Goal: Communication & Community: Answer question/provide support

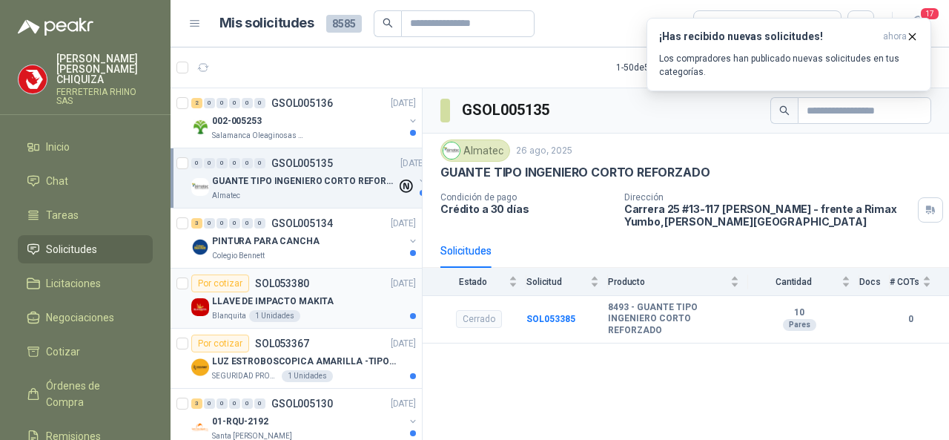
click at [279, 281] on p "SOL053380" at bounding box center [282, 283] width 54 height 10
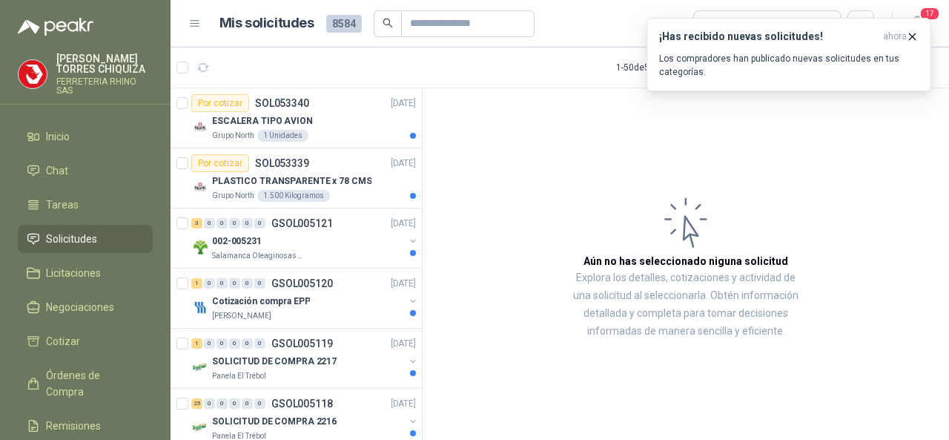
click at [79, 243] on span "Solicitudes" at bounding box center [71, 239] width 51 height 16
click at [298, 282] on p "GSOL005120" at bounding box center [302, 283] width 62 height 10
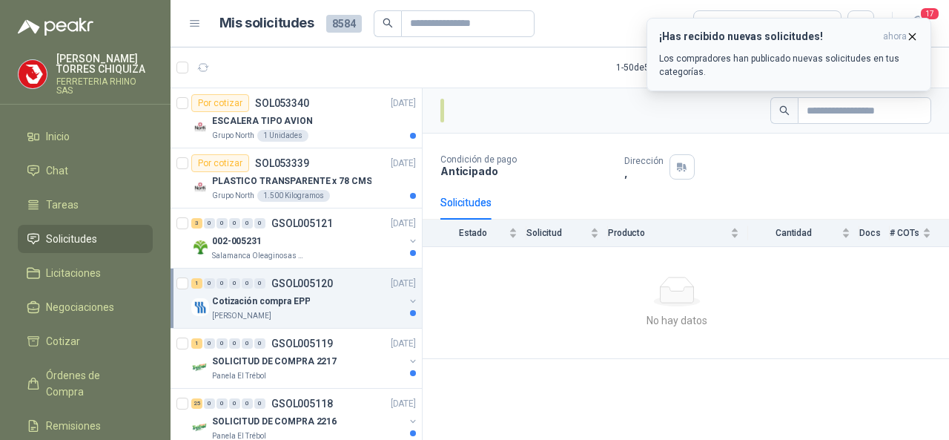
click at [909, 41] on icon "button" at bounding box center [912, 36] width 13 height 13
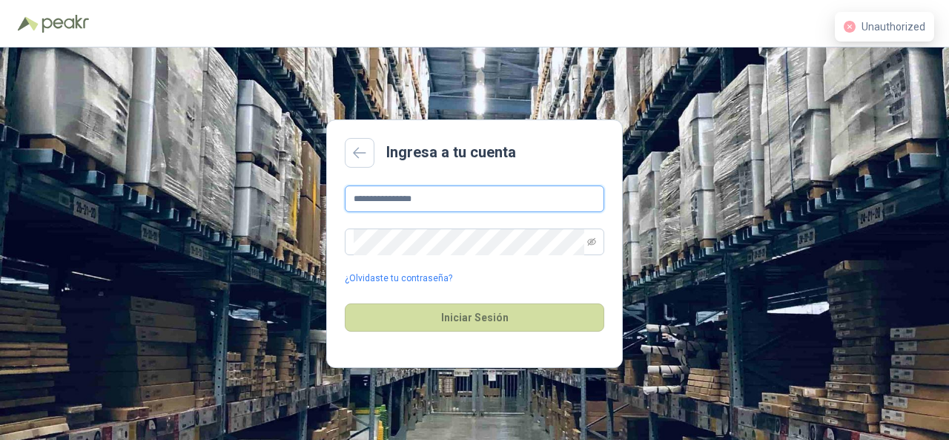
click at [461, 207] on input "**********" at bounding box center [474, 198] width 259 height 27
type input "*"
click at [503, 195] on input "**********" at bounding box center [474, 198] width 259 height 27
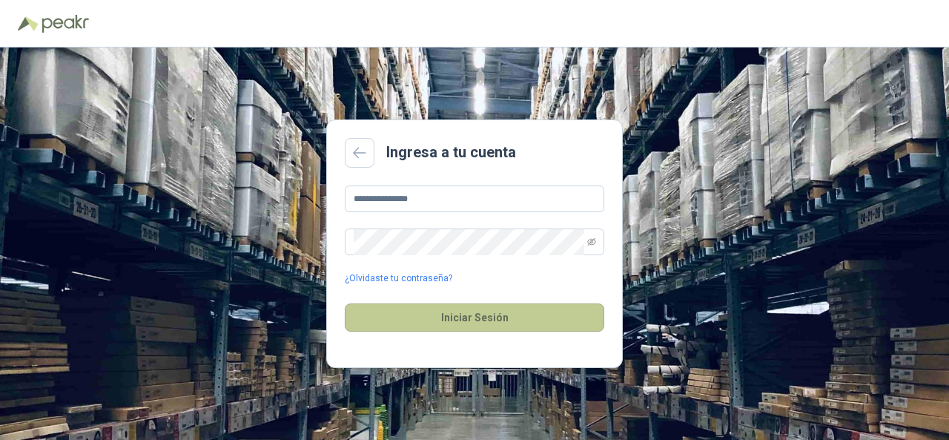
click at [462, 312] on button "Iniciar Sesión" at bounding box center [474, 317] width 259 height 28
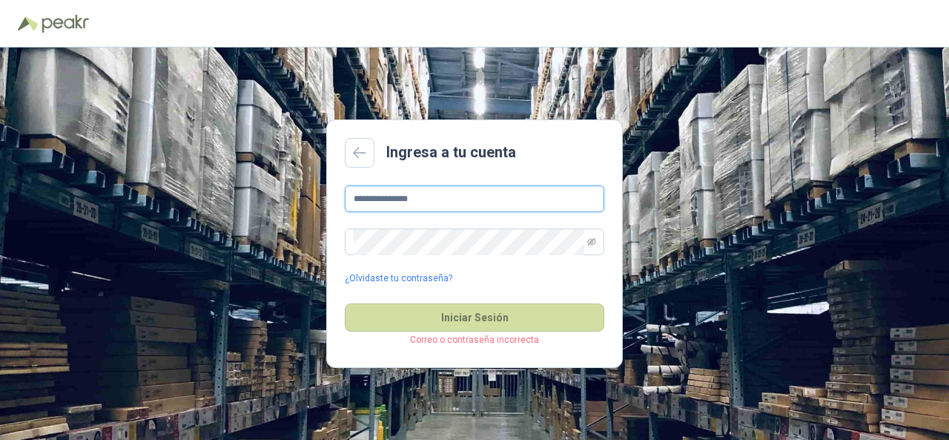
click at [435, 194] on input "**********" at bounding box center [474, 198] width 259 height 27
type input "*"
type input "**********"
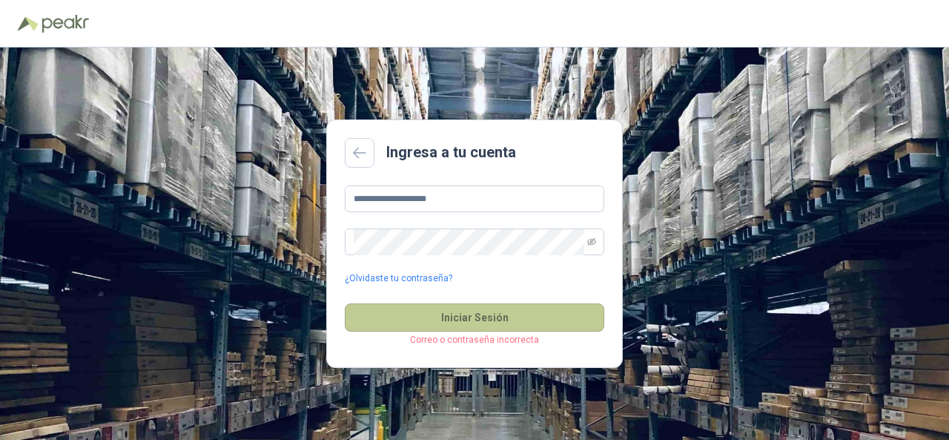
click at [450, 316] on button "Iniciar Sesión" at bounding box center [474, 317] width 259 height 28
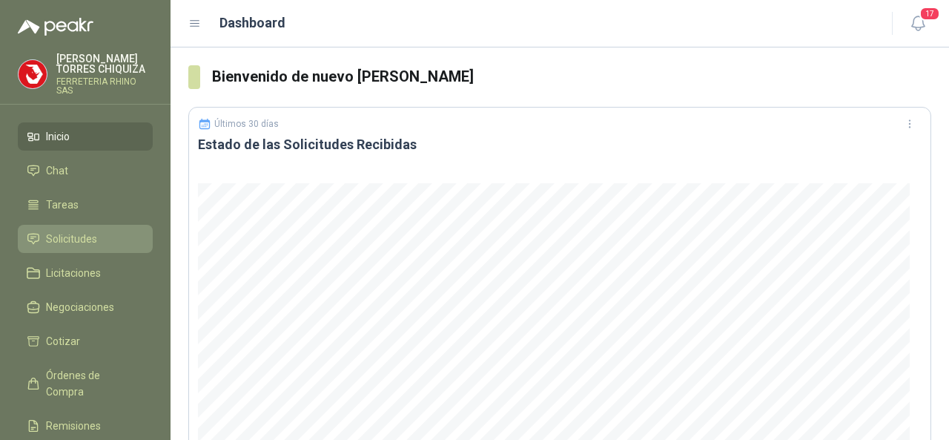
click at [88, 239] on span "Solicitudes" at bounding box center [71, 239] width 51 height 16
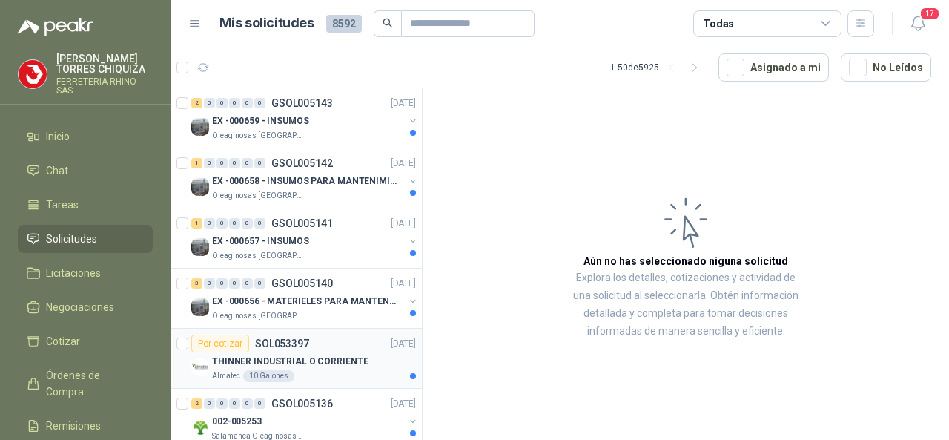
scroll to position [74, 0]
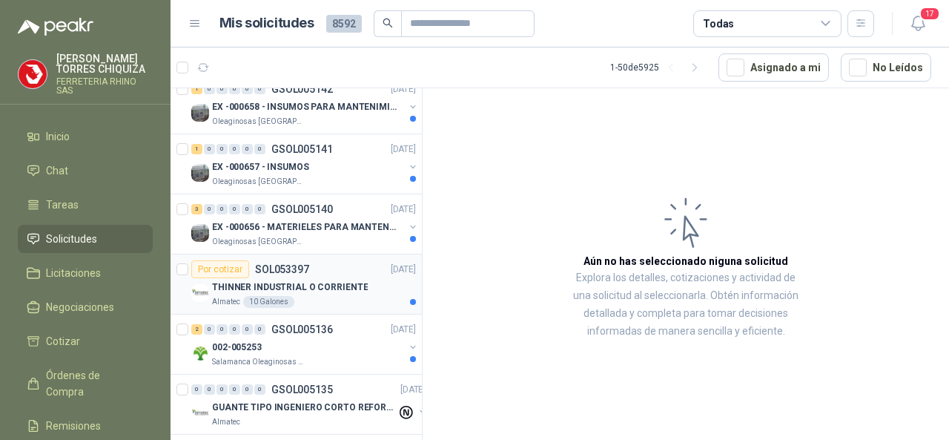
click at [276, 282] on p "THINNER INDUSTRIAL O CORRIENTE" at bounding box center [290, 287] width 156 height 14
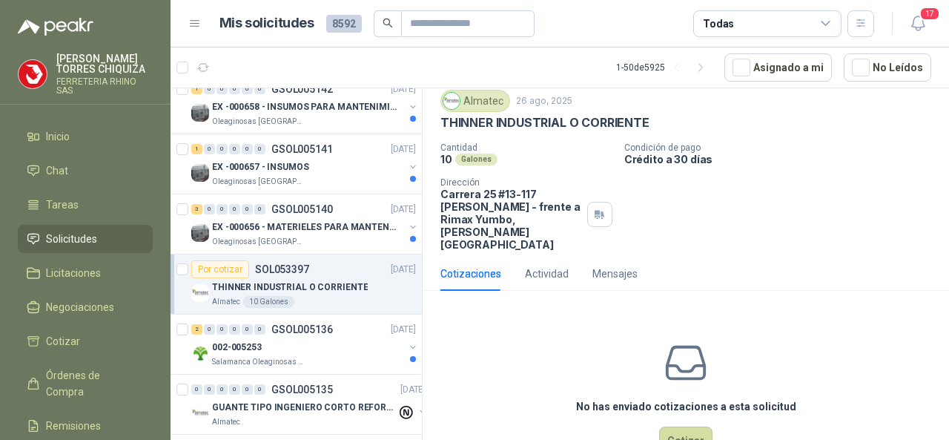
scroll to position [67, 0]
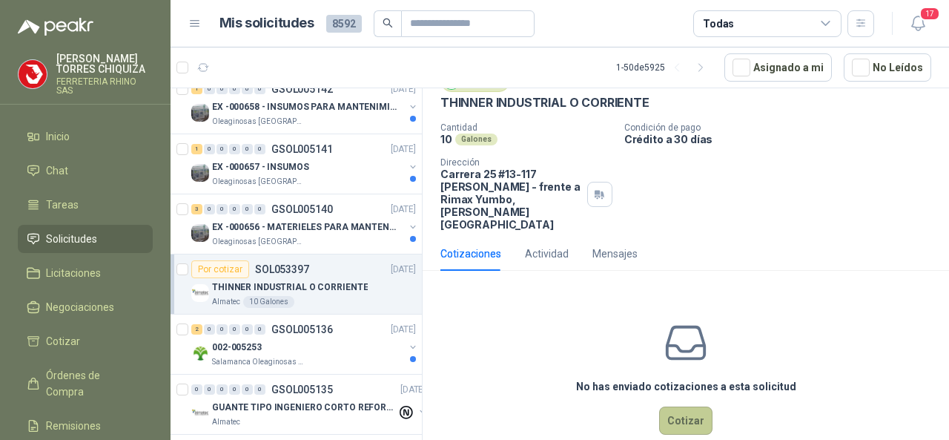
click at [661, 406] on button "Cotizar" at bounding box center [685, 420] width 53 height 28
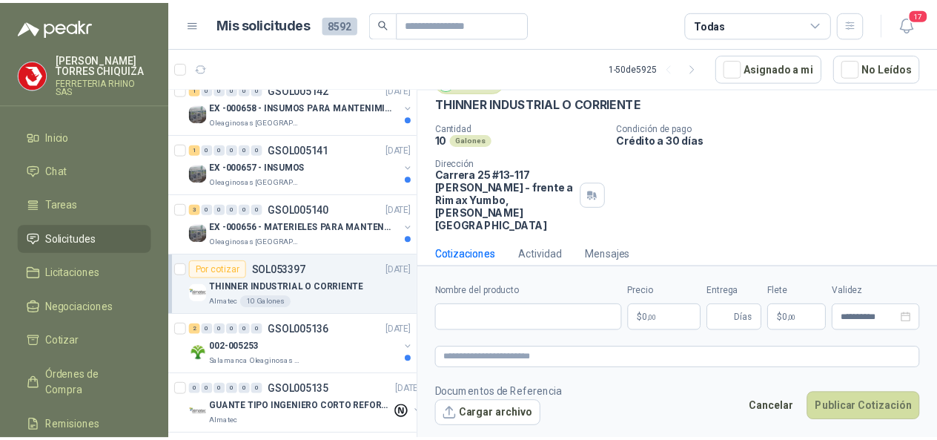
scroll to position [56, 0]
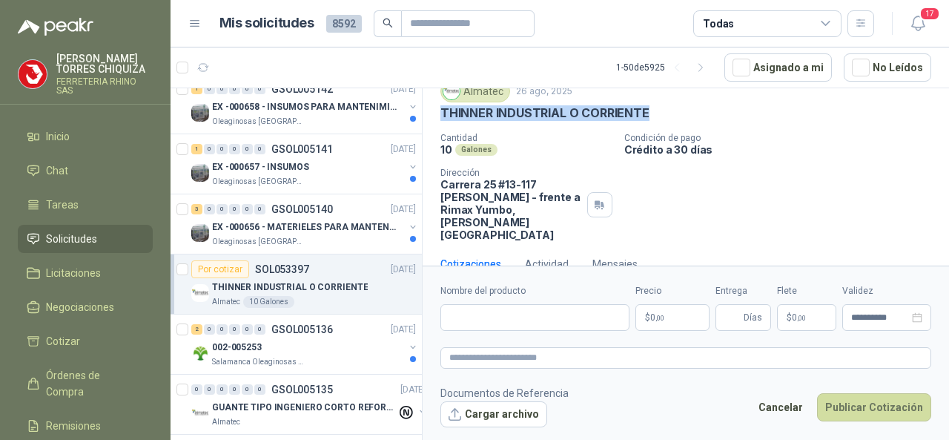
drag, startPoint x: 443, startPoint y: 109, endPoint x: 676, endPoint y: 112, distance: 232.8
click at [676, 112] on div "THINNER INDUSTRIAL O CORRIENTE" at bounding box center [685, 113] width 491 height 16
copy p "THINNER INDUSTRIAL O CORRIENTE"
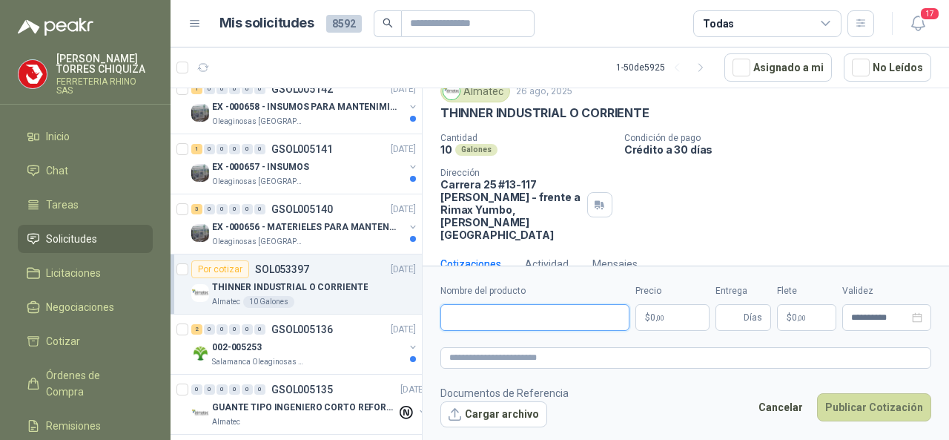
click at [550, 325] on input "Nombre del producto" at bounding box center [534, 317] width 189 height 27
paste input "**********"
type input "**********"
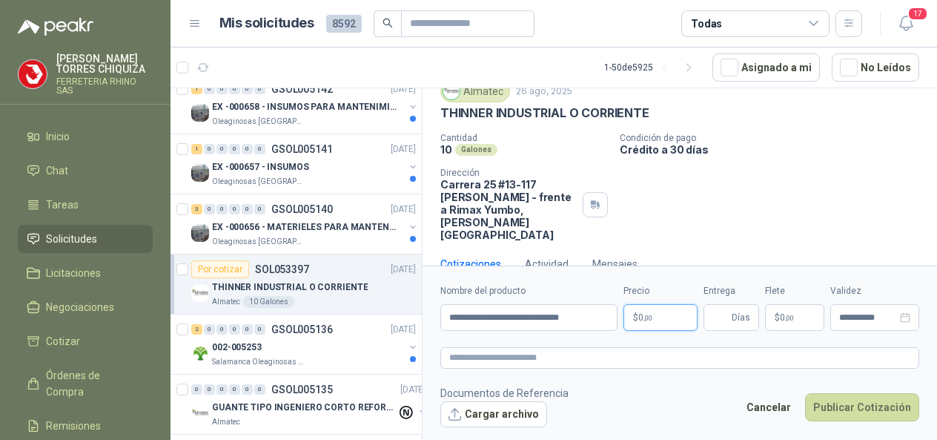
click at [680, 312] on body "[PERSON_NAME] FERRETERIA RHINO SAS Inicio Chat Tareas Solicitudes Licitaciones …" at bounding box center [468, 220] width 937 height 440
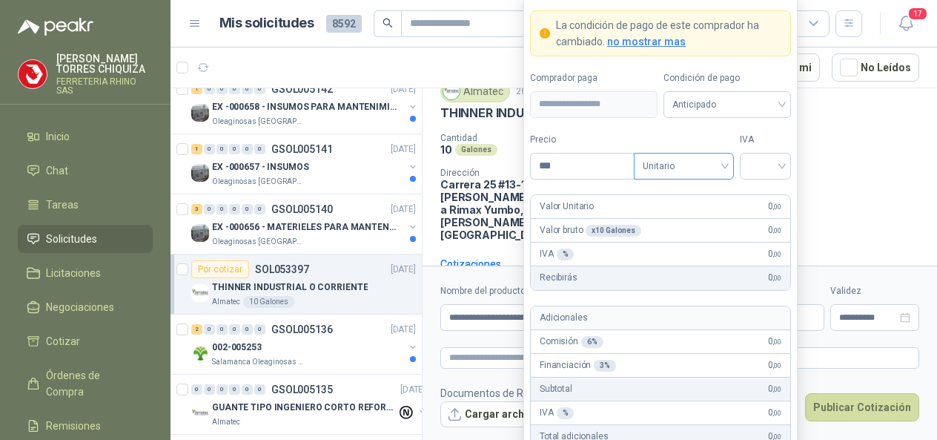
click at [728, 167] on div "Unitario" at bounding box center [684, 166] width 100 height 27
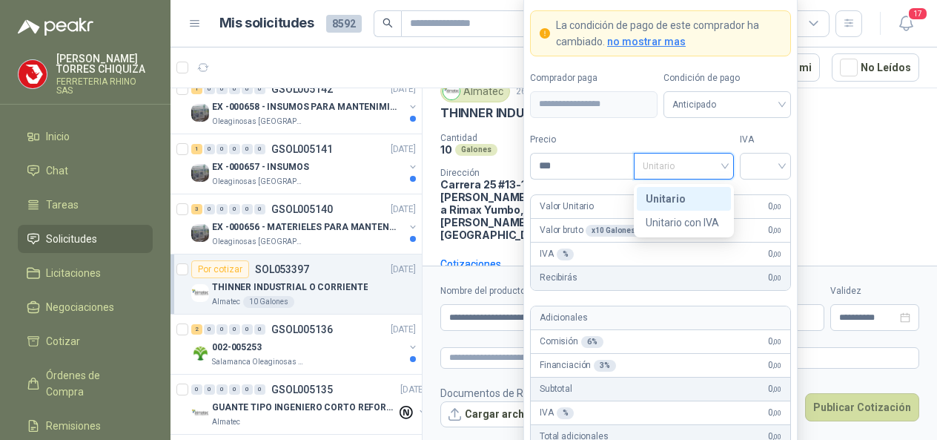
click at [676, 198] on div "Unitario" at bounding box center [684, 199] width 76 height 16
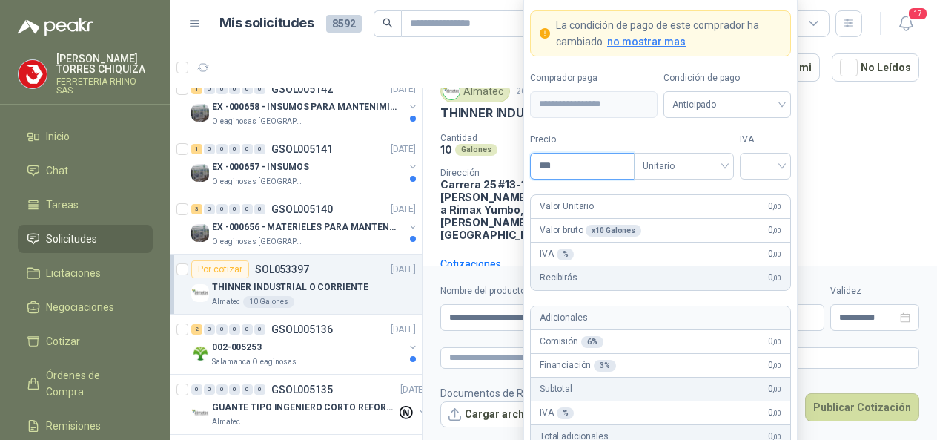
click at [584, 163] on input "***" at bounding box center [582, 165] width 103 height 25
click at [726, 165] on div "Unitario" at bounding box center [684, 166] width 100 height 27
type input "********"
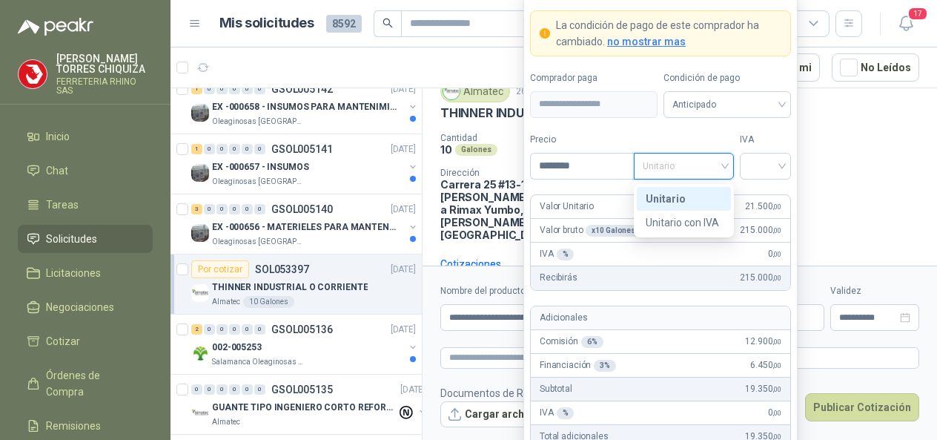
click at [664, 199] on div "Unitario" at bounding box center [684, 199] width 76 height 16
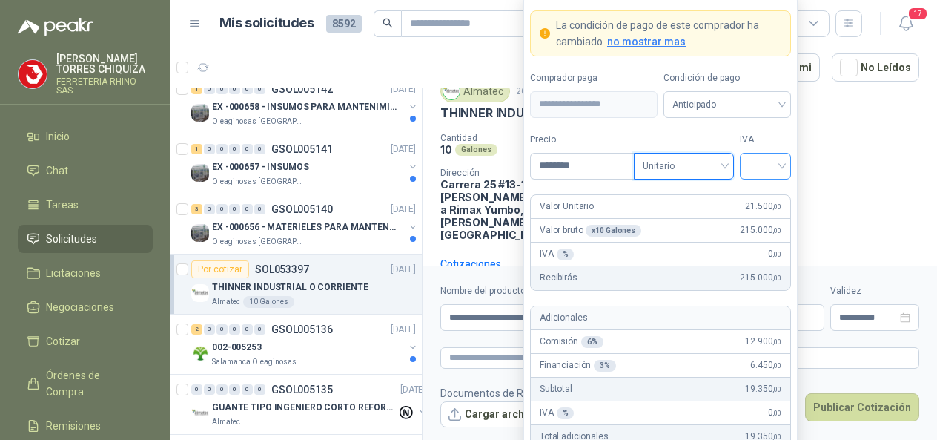
click at [781, 173] on input "search" at bounding box center [765, 164] width 33 height 22
click at [770, 196] on div "19%" at bounding box center [765, 199] width 27 height 16
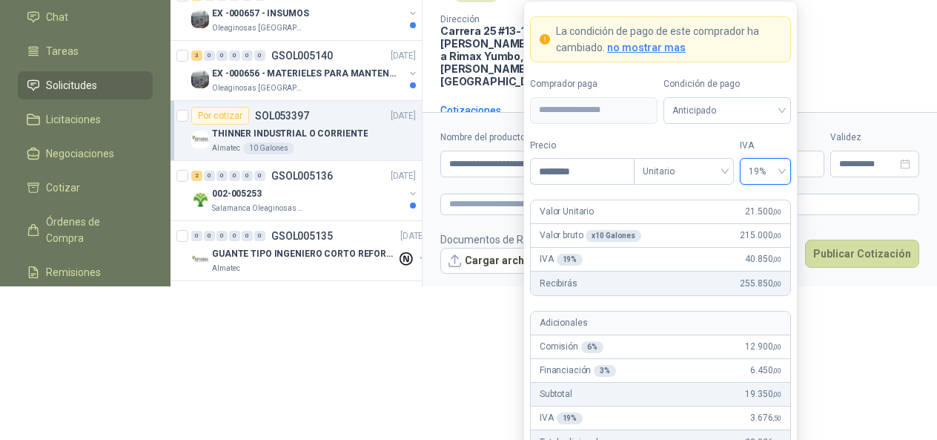
scroll to position [159, 0]
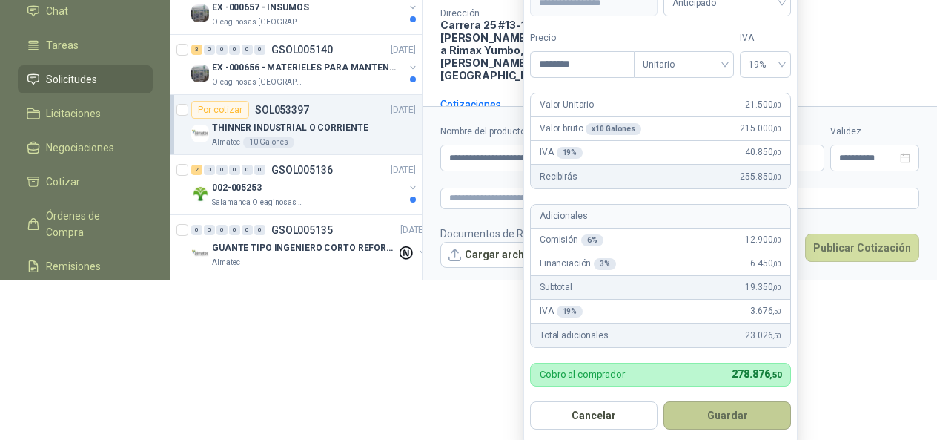
click at [750, 412] on button "Guardar" at bounding box center [728, 415] width 128 height 28
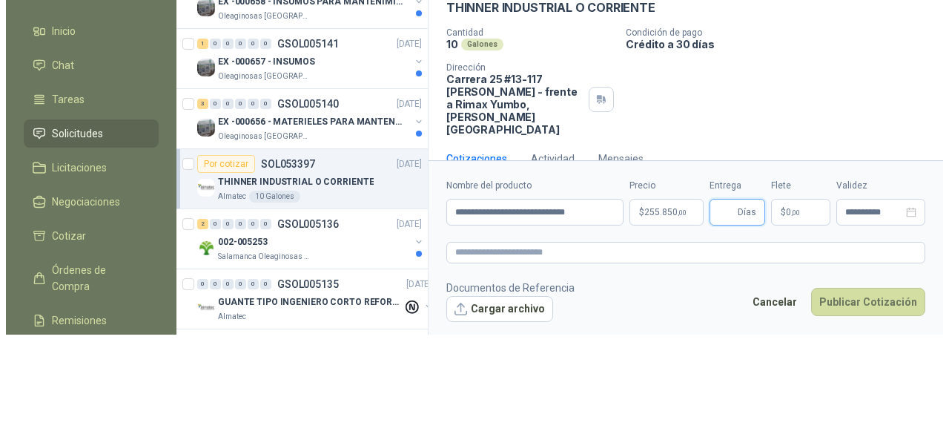
scroll to position [0, 0]
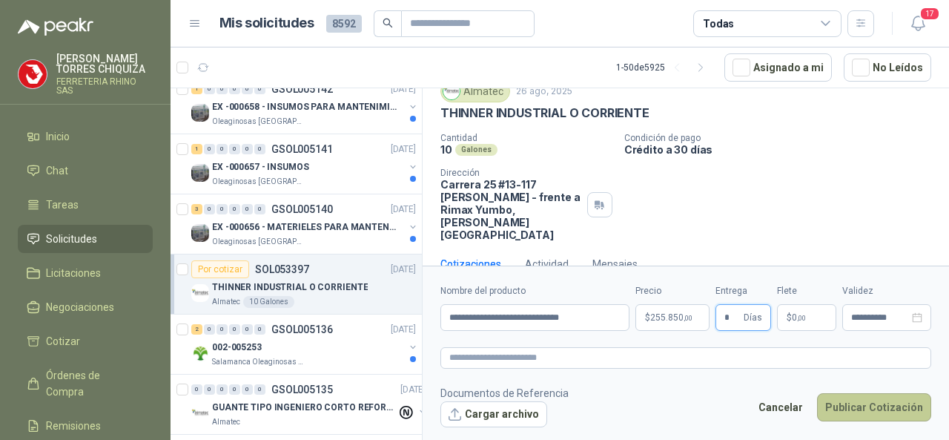
type input "*"
click at [870, 413] on button "Publicar Cotización" at bounding box center [874, 407] width 114 height 28
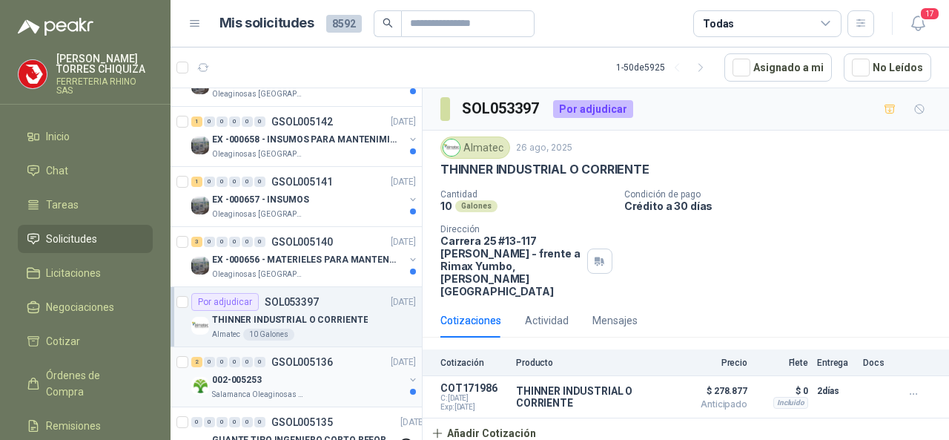
scroll to position [74, 0]
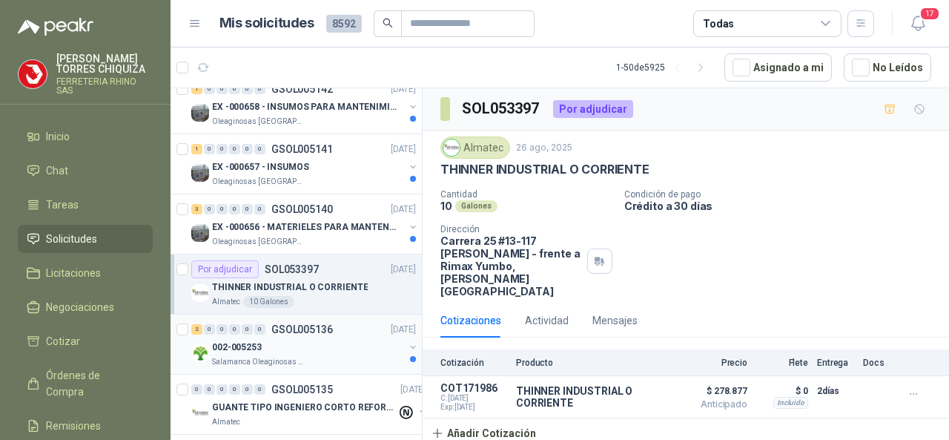
click at [327, 325] on p "GSOL005136" at bounding box center [302, 329] width 62 height 10
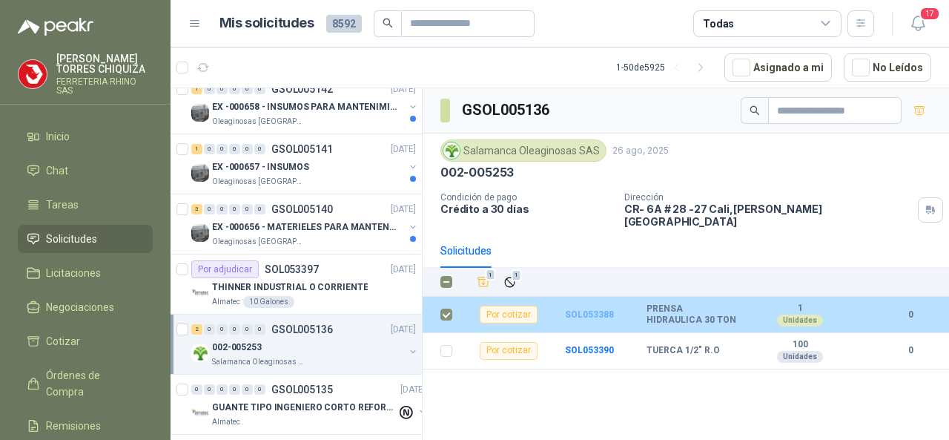
click at [591, 309] on b "SOL053388" at bounding box center [589, 314] width 49 height 10
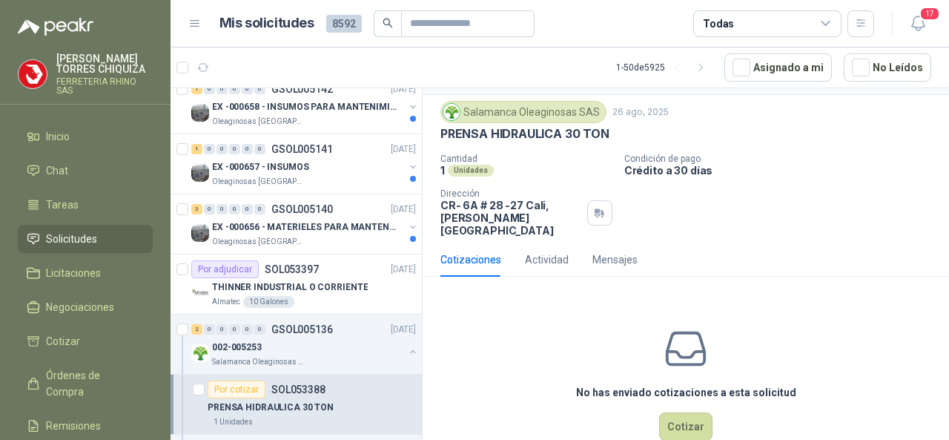
scroll to position [55, 0]
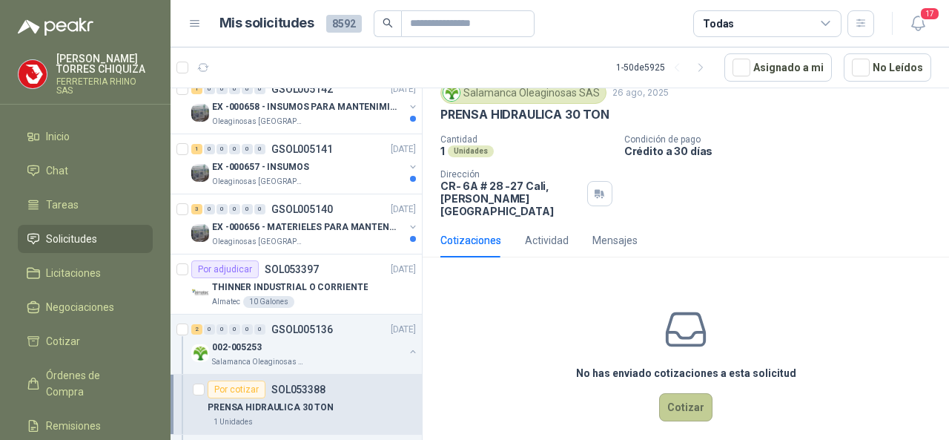
click at [691, 393] on button "Cotizar" at bounding box center [685, 407] width 53 height 28
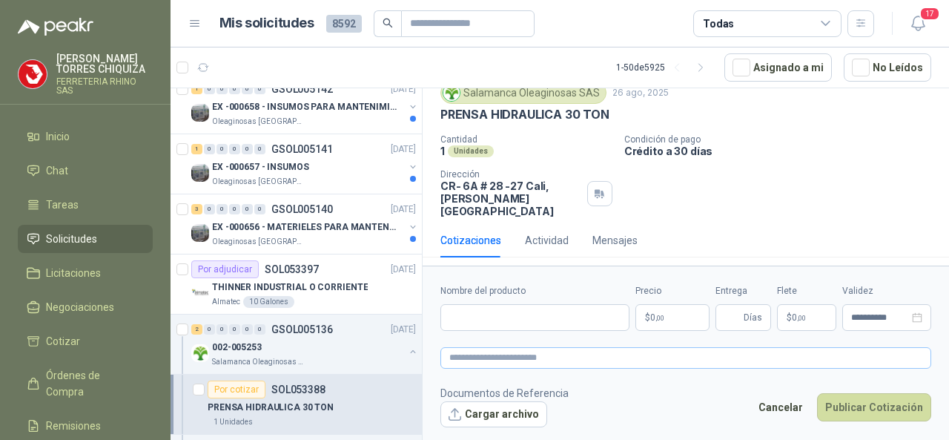
scroll to position [44, 0]
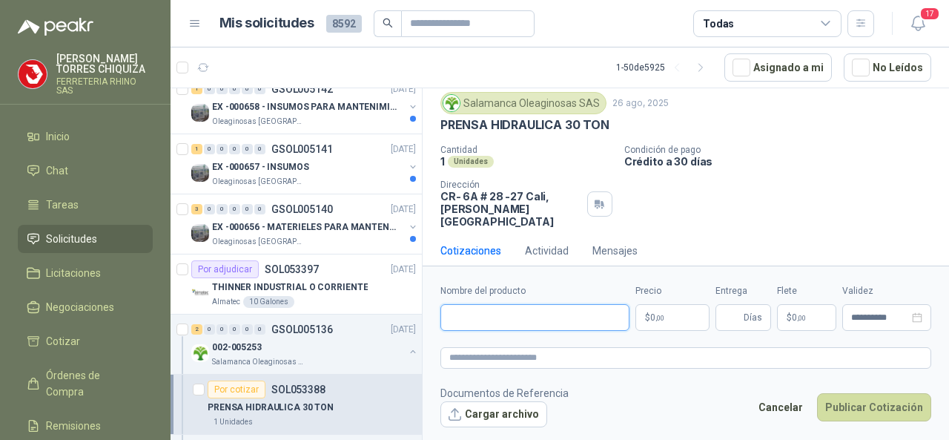
click at [469, 317] on input "Nombre del producto" at bounding box center [534, 317] width 189 height 27
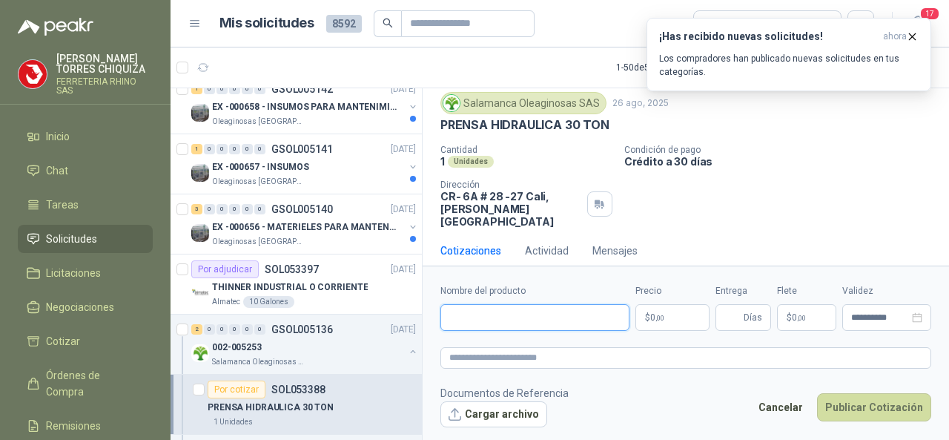
paste input "**********"
type input "**********"
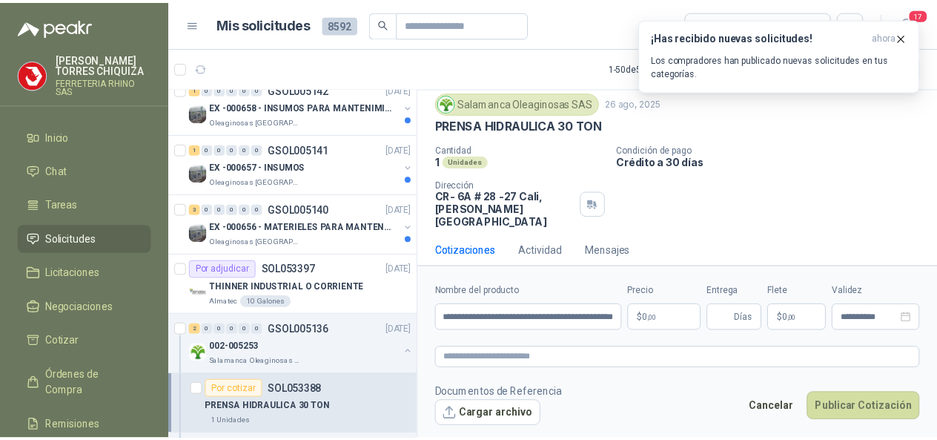
scroll to position [0, 0]
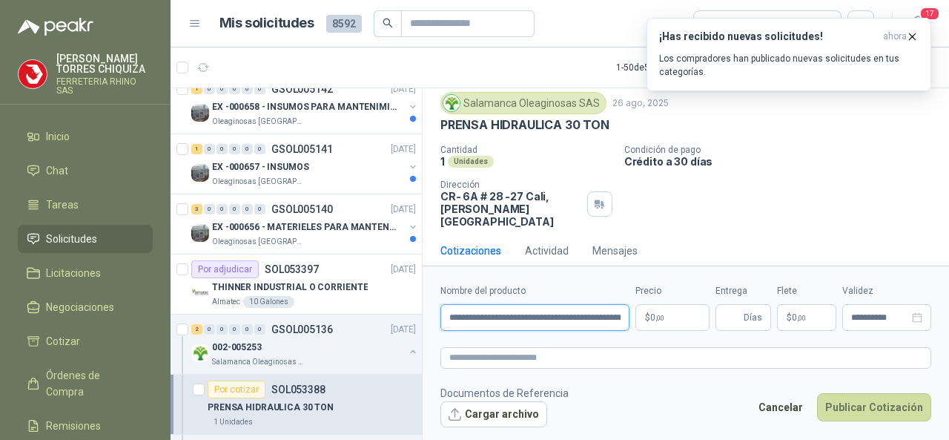
click at [600, 325] on input "**********" at bounding box center [534, 317] width 189 height 27
click at [672, 314] on body "[PERSON_NAME] FERRETERIA RHINO SAS Inicio Chat Tareas Solicitudes Licitaciones …" at bounding box center [474, 220] width 949 height 440
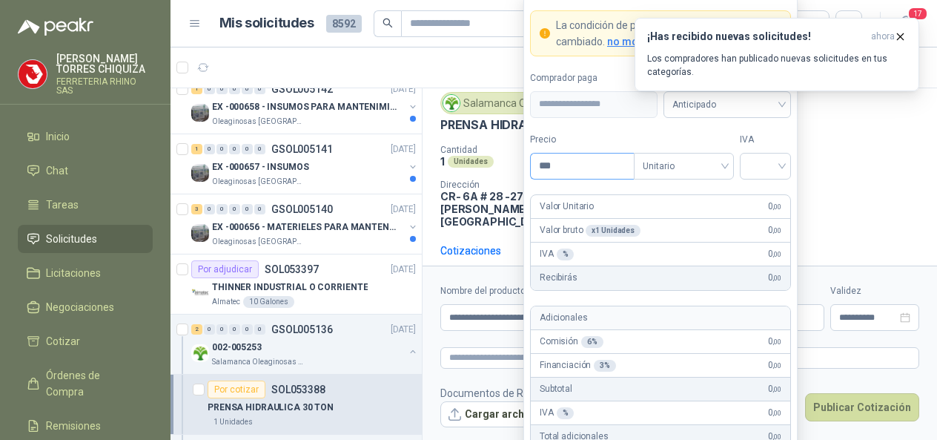
click at [587, 164] on input "***" at bounding box center [582, 165] width 103 height 25
click at [784, 168] on div at bounding box center [765, 166] width 51 height 27
drag, startPoint x: 767, startPoint y: 193, endPoint x: 746, endPoint y: 193, distance: 20.8
click at [764, 193] on div "19%" at bounding box center [765, 199] width 27 height 16
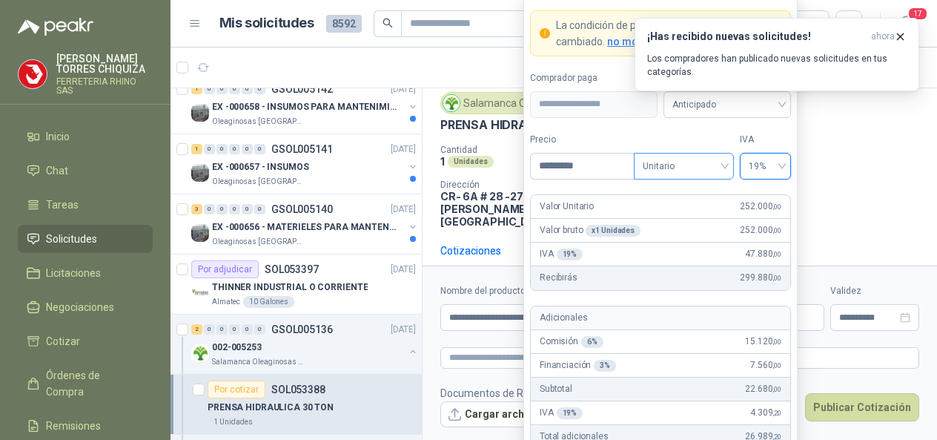
click at [724, 173] on span "Unitario" at bounding box center [684, 166] width 82 height 22
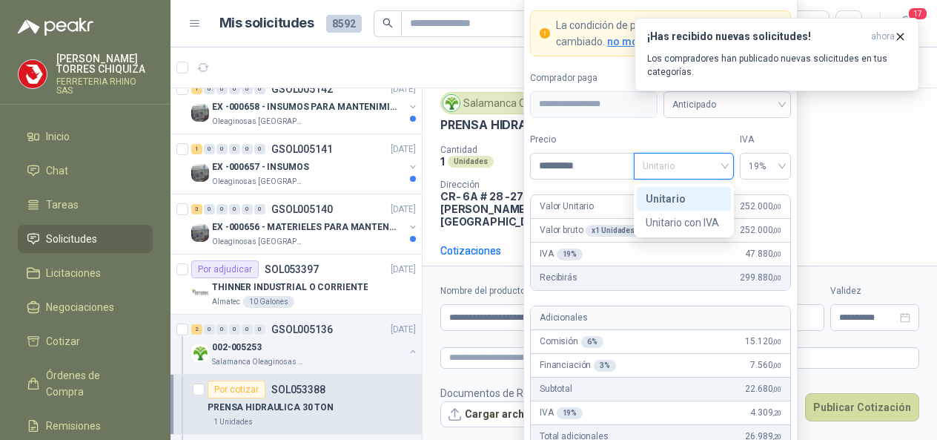
click at [663, 203] on div "Unitario" at bounding box center [684, 199] width 76 height 16
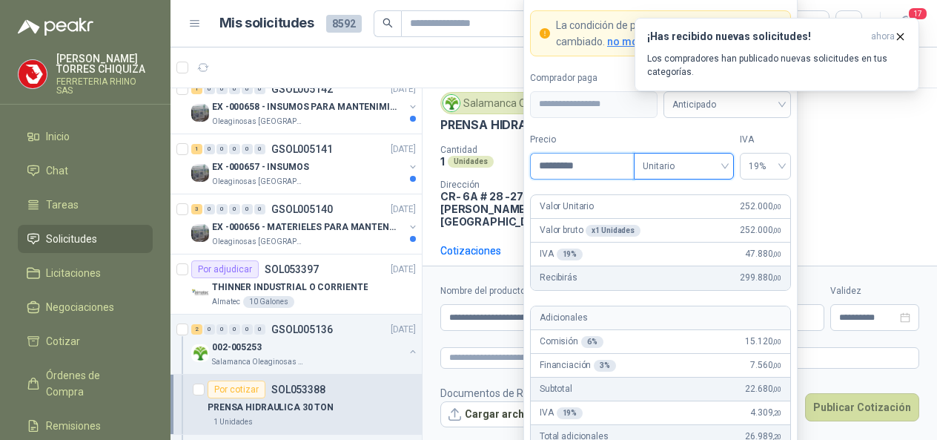
click at [609, 167] on input "*********" at bounding box center [582, 165] width 103 height 25
type input "*"
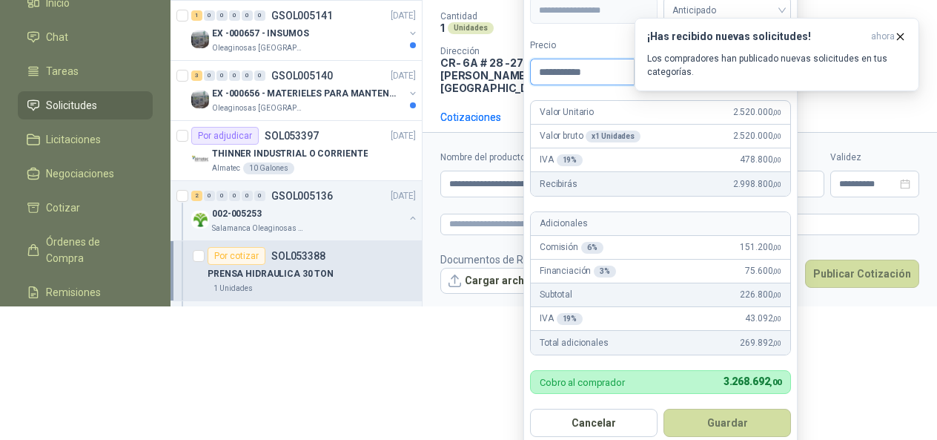
scroll to position [130, 0]
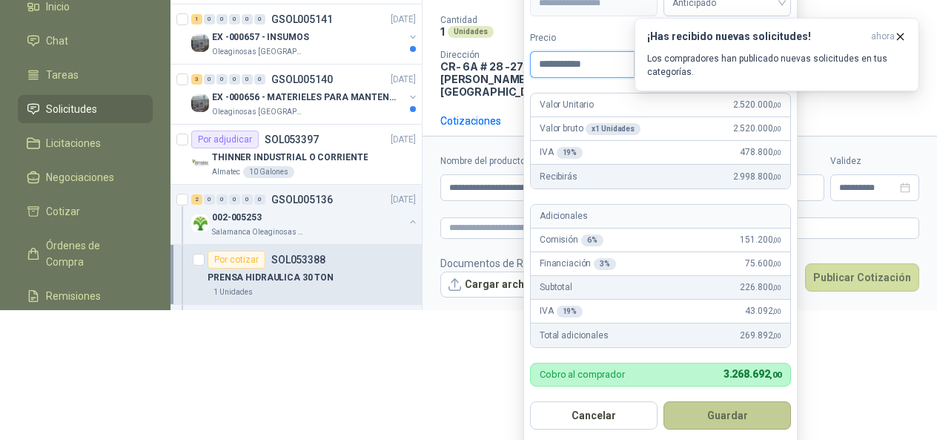
type input "**********"
click at [738, 413] on button "Guardar" at bounding box center [728, 415] width 128 height 28
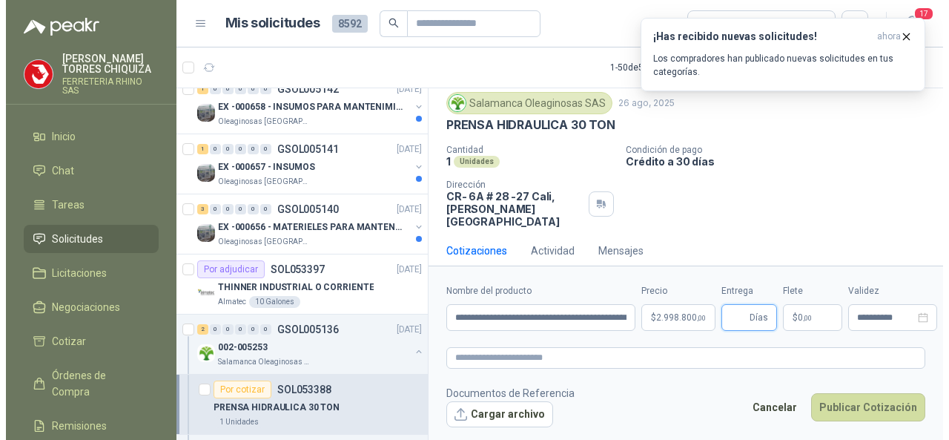
scroll to position [0, 0]
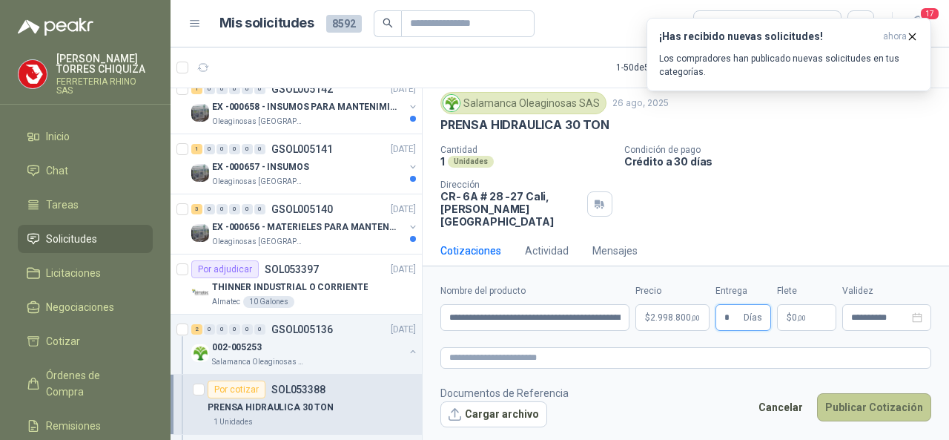
type input "*"
click at [861, 403] on button "Publicar Cotización" at bounding box center [874, 407] width 114 height 28
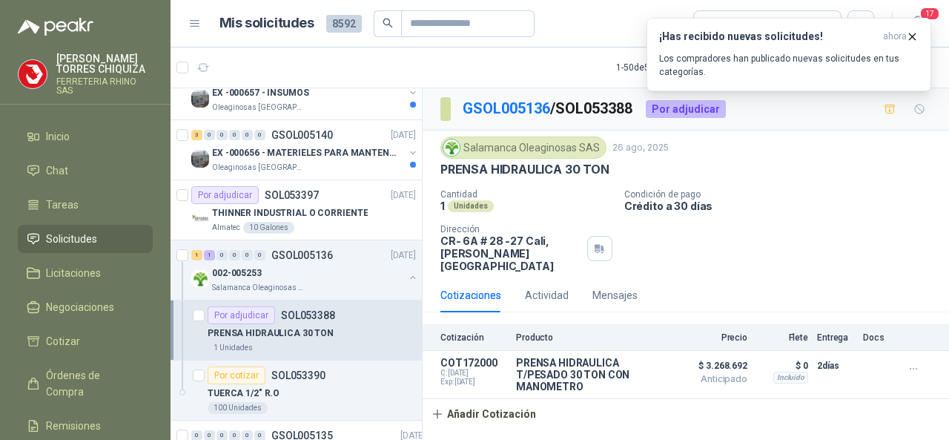
scroll to position [222, 0]
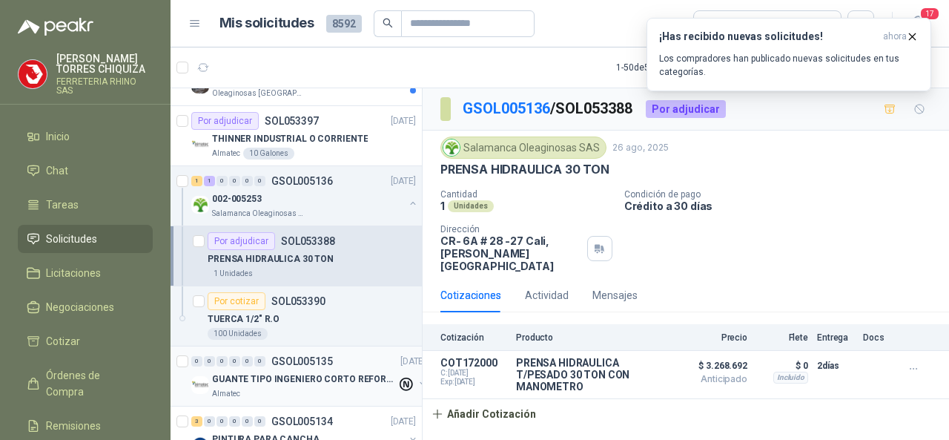
click at [305, 356] on p "GSOL005135" at bounding box center [302, 361] width 62 height 10
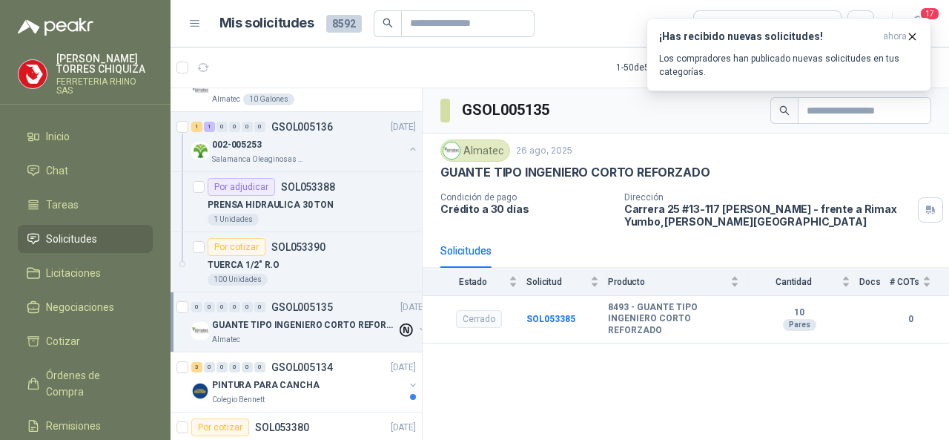
scroll to position [297, 0]
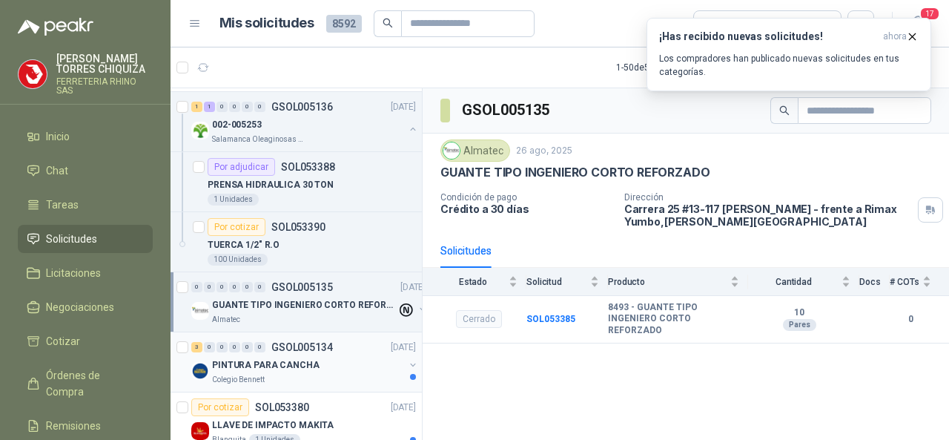
click at [308, 343] on p "GSOL005134" at bounding box center [302, 347] width 62 height 10
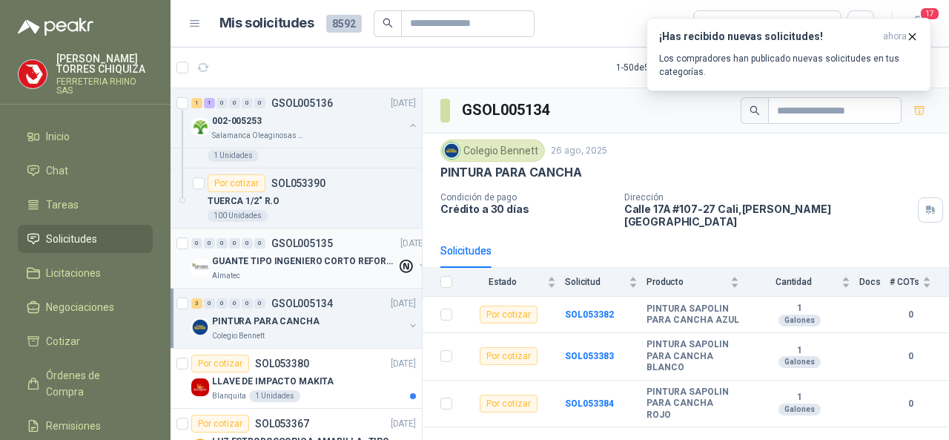
scroll to position [371, 0]
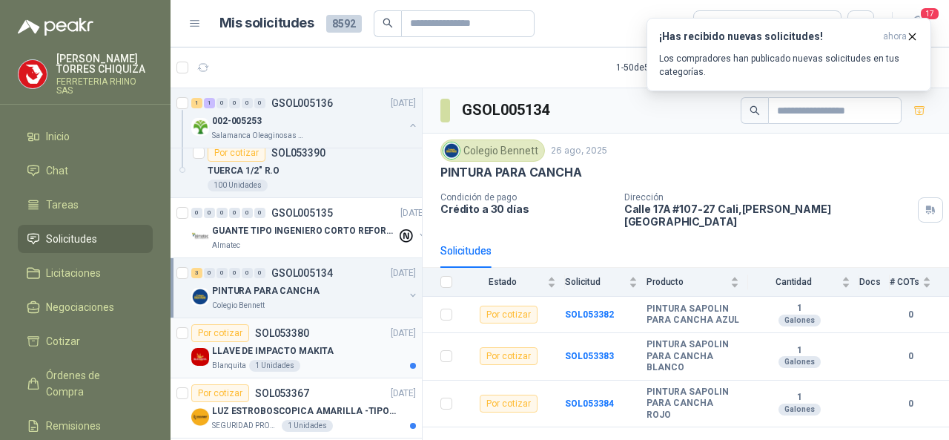
click at [279, 328] on p "SOL053380" at bounding box center [282, 333] width 54 height 10
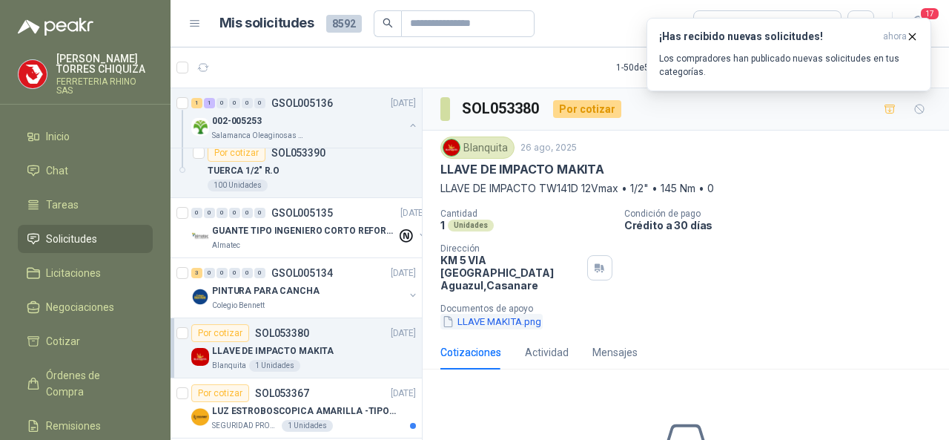
click at [480, 314] on button "LLAVE MAKITA.png" at bounding box center [491, 322] width 102 height 16
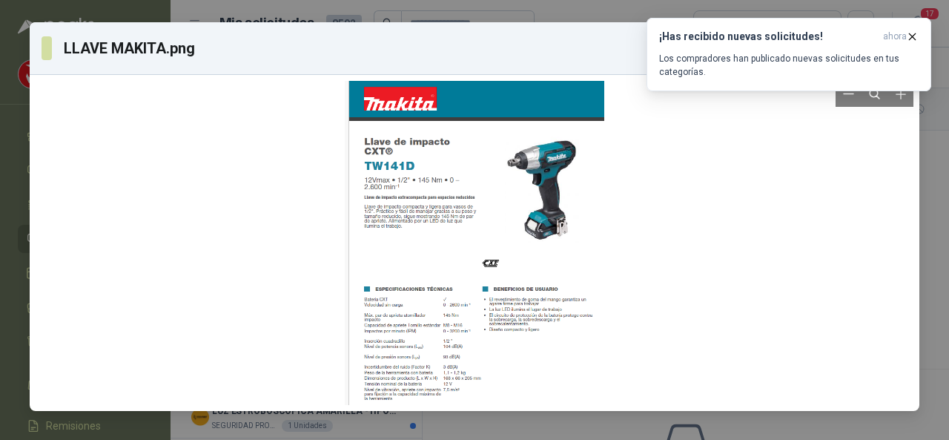
drag, startPoint x: 742, startPoint y: 182, endPoint x: 629, endPoint y: 111, distance: 133.5
click at [744, 182] on div at bounding box center [475, 243] width 878 height 324
click at [113, 159] on div at bounding box center [475, 243] width 878 height 324
click at [914, 35] on icon "button" at bounding box center [912, 36] width 13 height 13
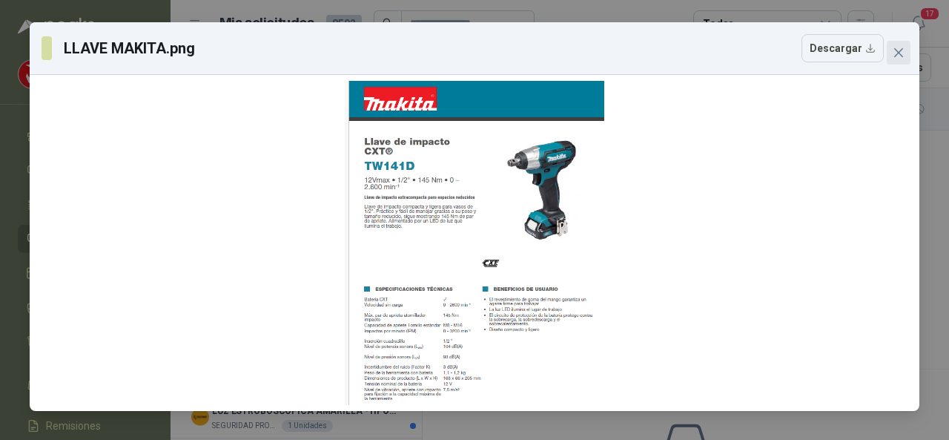
click at [899, 51] on icon "close" at bounding box center [898, 52] width 9 height 9
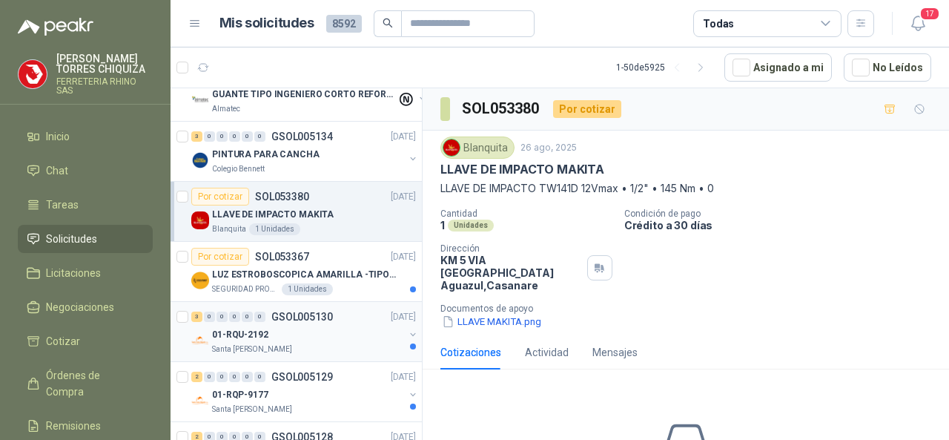
scroll to position [519, 0]
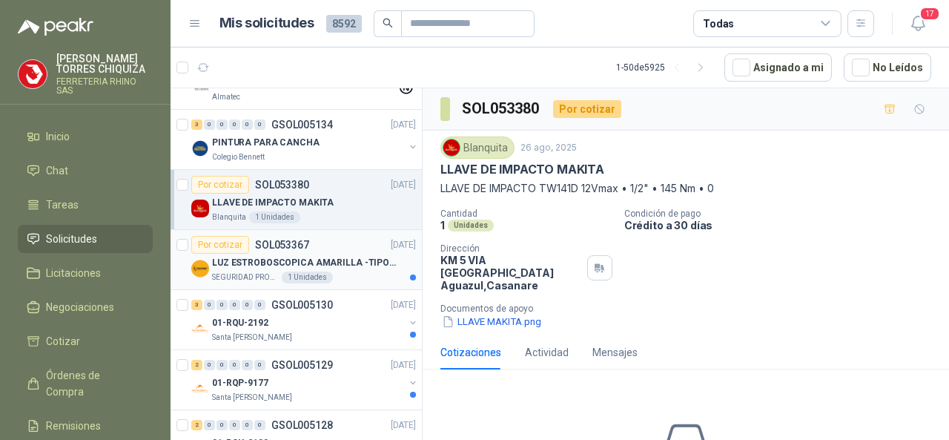
click at [282, 239] on p "SOL053367" at bounding box center [282, 244] width 54 height 10
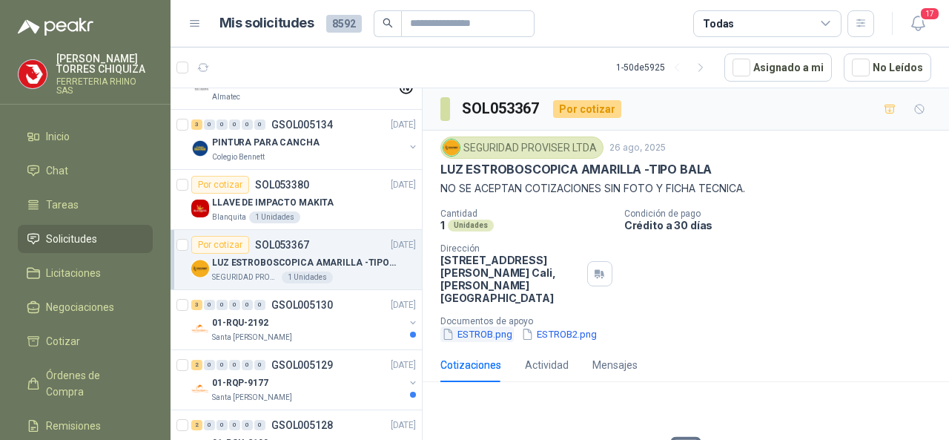
click at [467, 326] on button "ESTROB.png" at bounding box center [476, 334] width 73 height 16
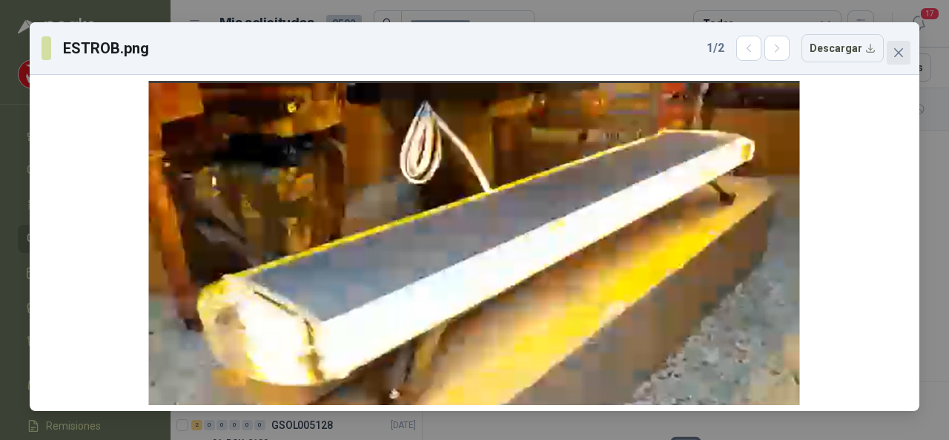
click at [898, 59] on button "Close" at bounding box center [899, 53] width 24 height 24
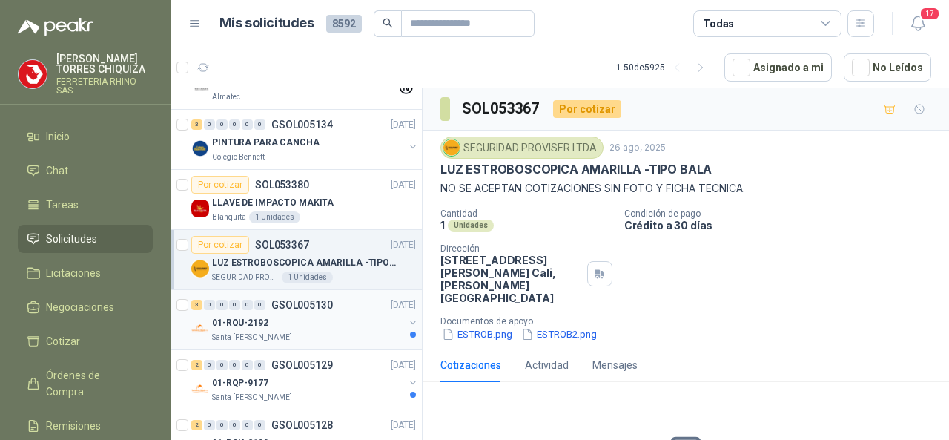
click at [301, 303] on p "GSOL005130" at bounding box center [302, 305] width 62 height 10
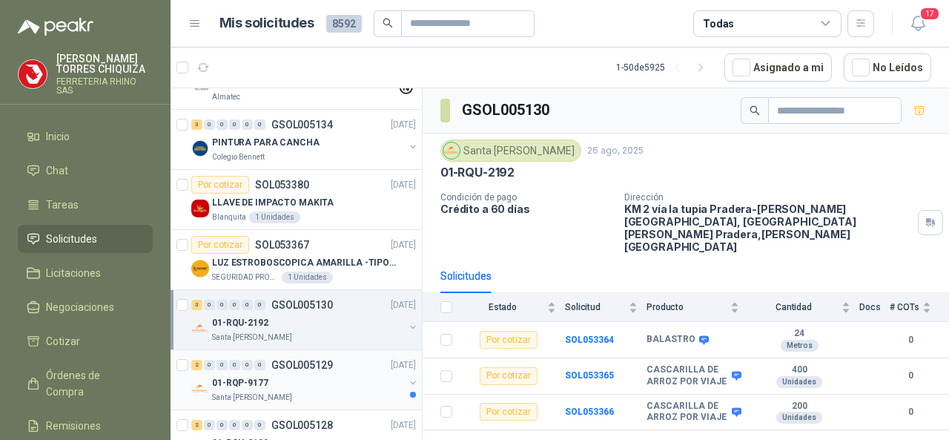
click at [317, 360] on p "GSOL005129" at bounding box center [302, 365] width 62 height 10
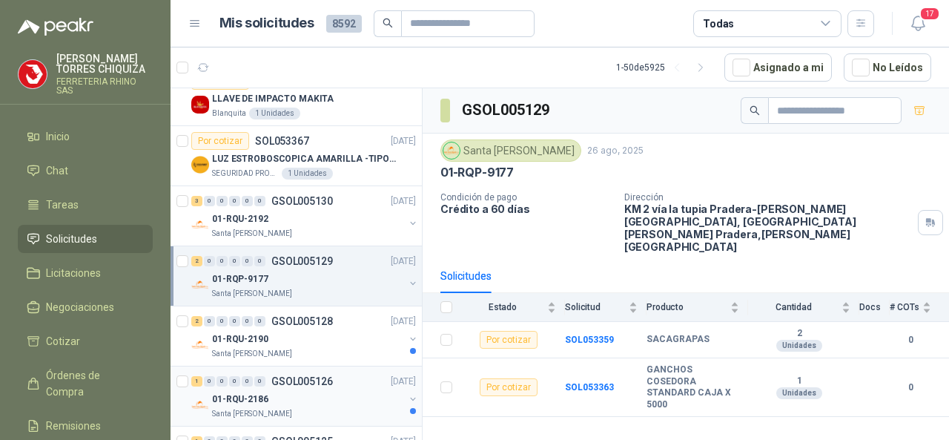
scroll to position [667, 0]
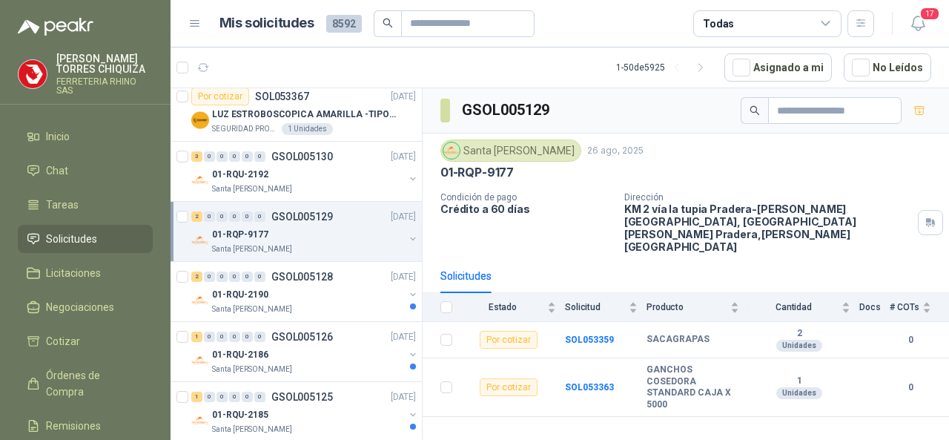
click at [307, 214] on p "GSOL005129" at bounding box center [302, 216] width 62 height 10
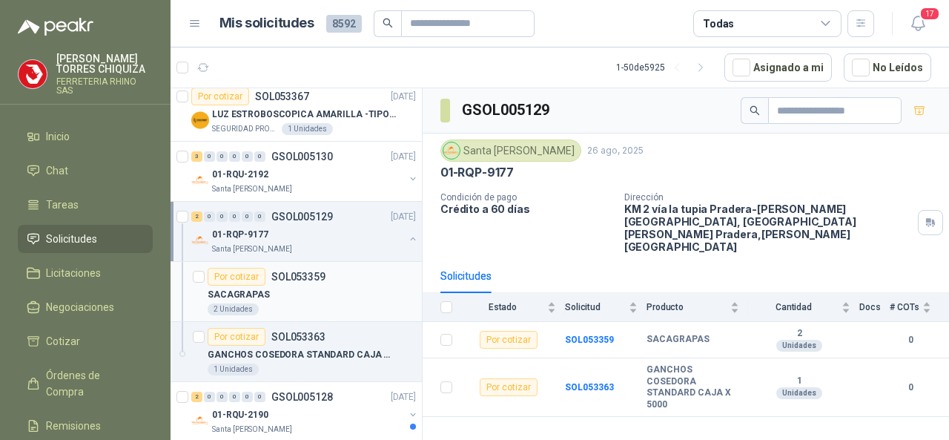
click at [302, 272] on p "SOL053359" at bounding box center [298, 276] width 54 height 10
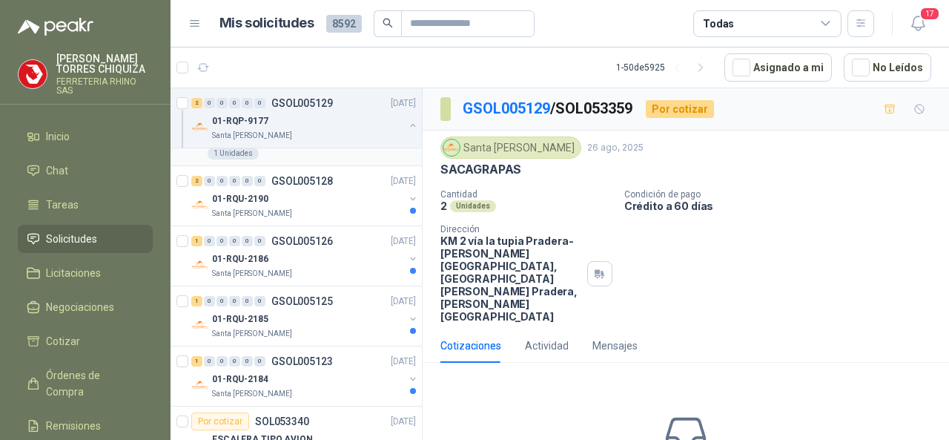
scroll to position [890, 0]
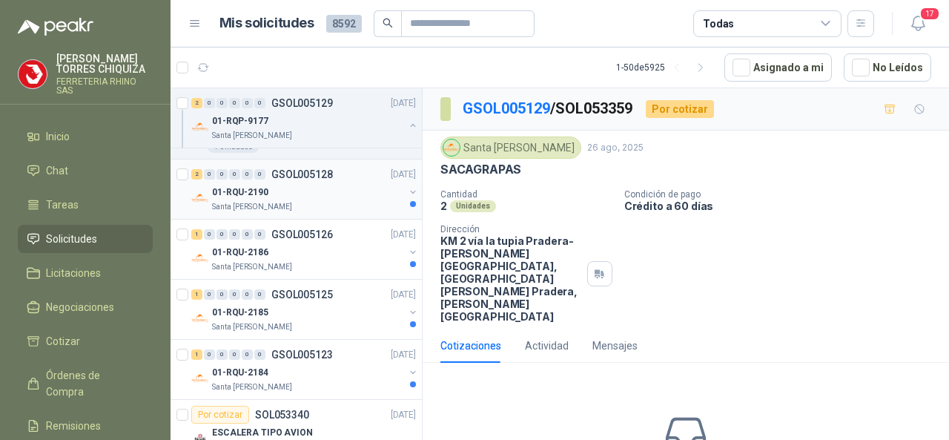
click at [300, 171] on p "GSOL005128" at bounding box center [302, 174] width 62 height 10
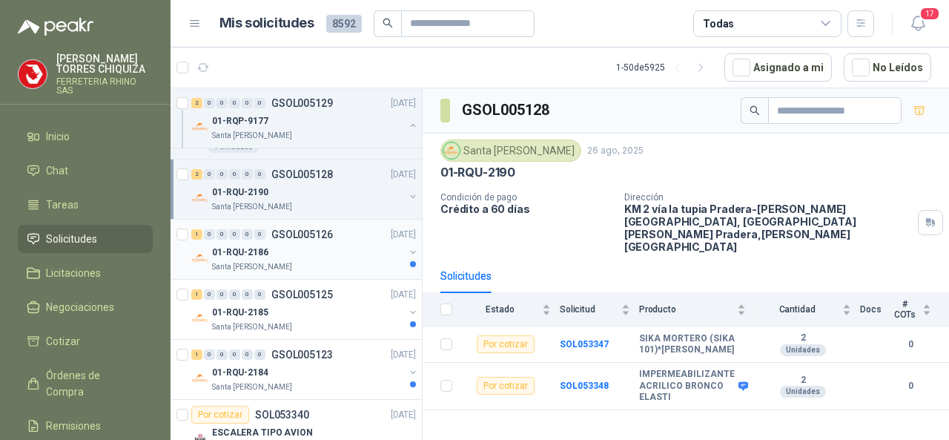
click at [292, 225] on div "1 0 0 0 0 0 GSOL005126 [DATE]" at bounding box center [305, 234] width 228 height 18
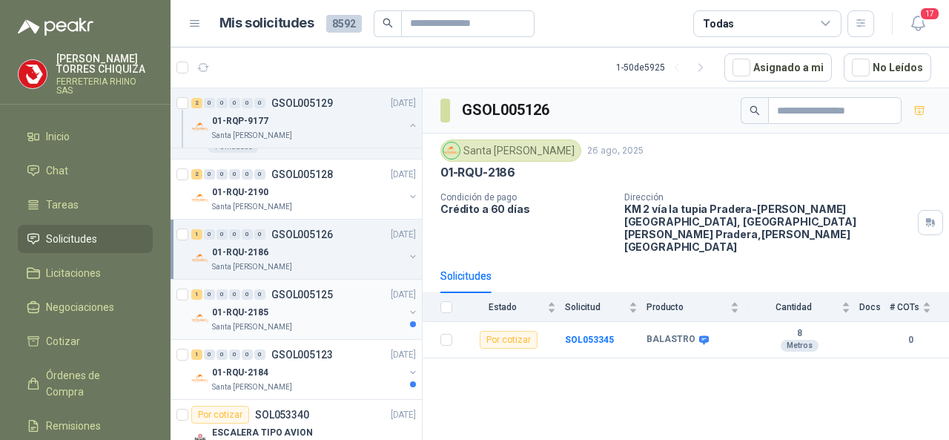
click at [297, 294] on p "GSOL005125" at bounding box center [302, 294] width 62 height 10
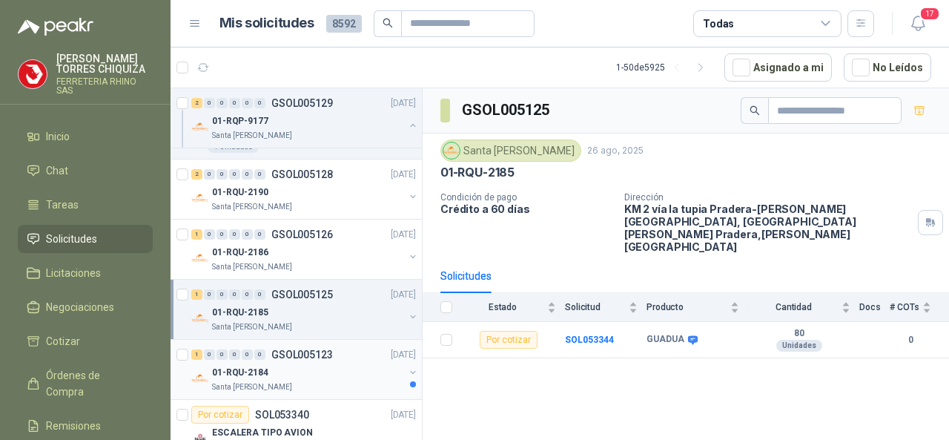
click at [298, 349] on p "GSOL005123" at bounding box center [302, 354] width 62 height 10
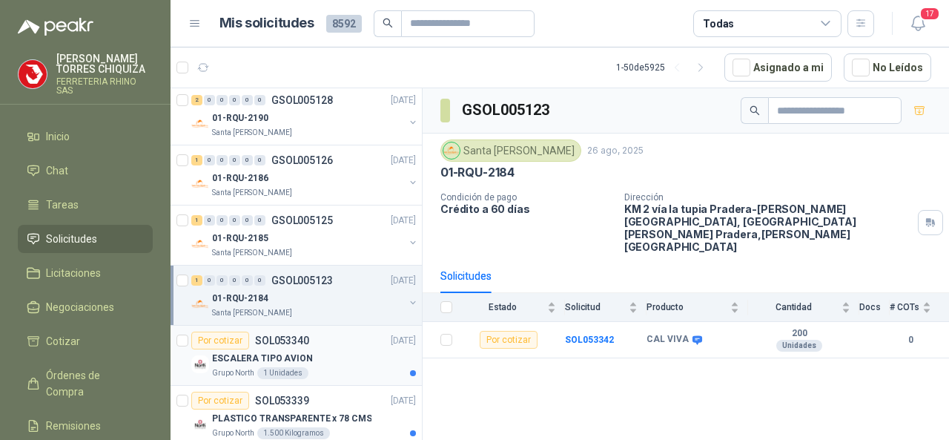
click at [292, 339] on p "SOL053340" at bounding box center [282, 340] width 54 height 10
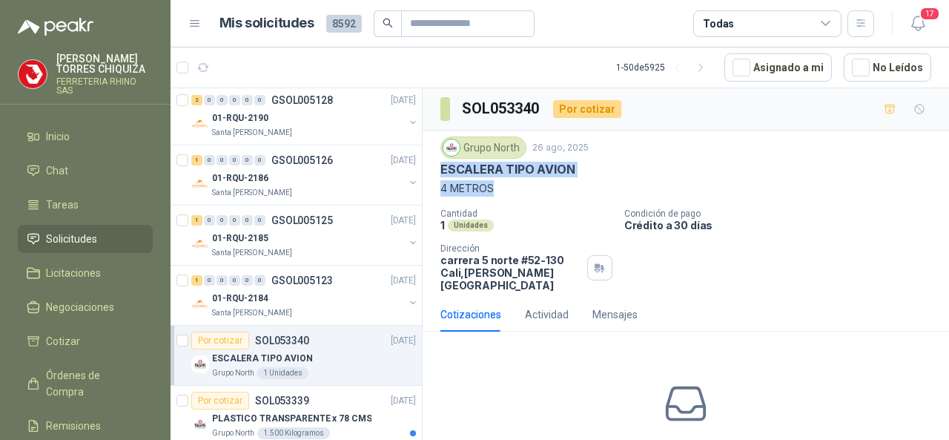
drag, startPoint x: 438, startPoint y: 162, endPoint x: 496, endPoint y: 193, distance: 65.7
click at [496, 193] on div "Grupo North [DATE] ESCALERA TIPO AVION 4 METROS Cantidad 1 Unidades Condición d…" at bounding box center [686, 213] width 526 height 167
copy div "ESCALERA TIPO AVION 4 METROS"
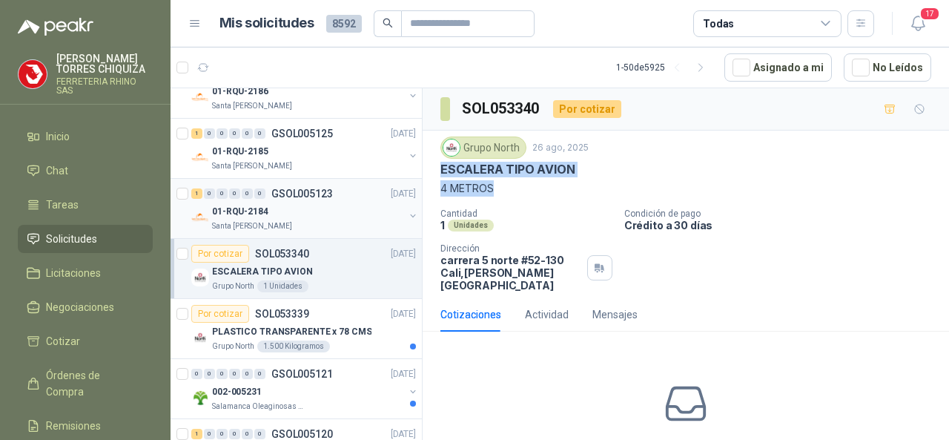
scroll to position [1112, 0]
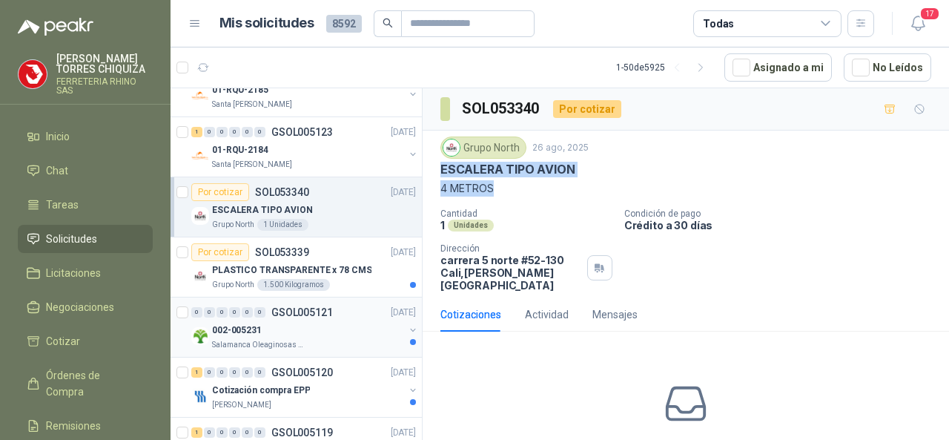
click at [298, 307] on p "GSOL005121" at bounding box center [302, 312] width 62 height 10
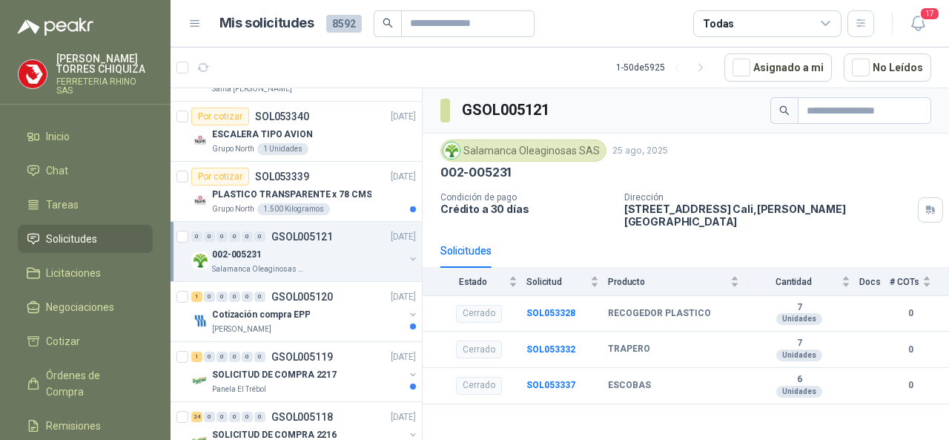
scroll to position [1260, 0]
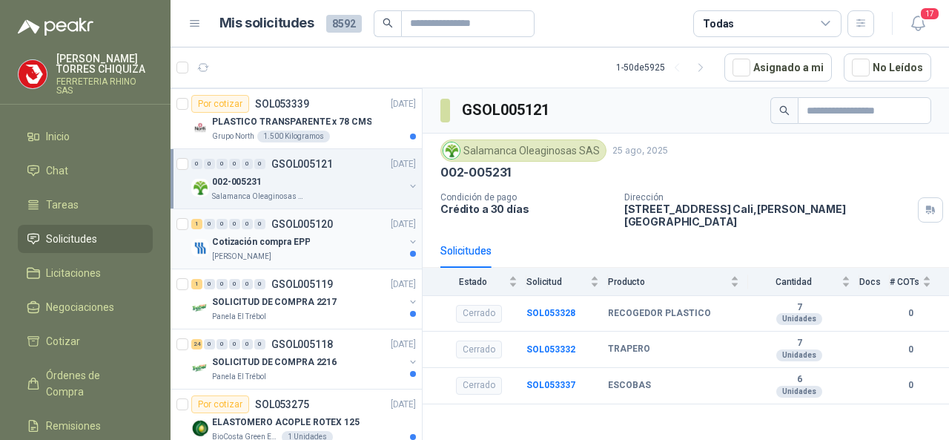
click at [295, 219] on p "GSOL005120" at bounding box center [302, 224] width 62 height 10
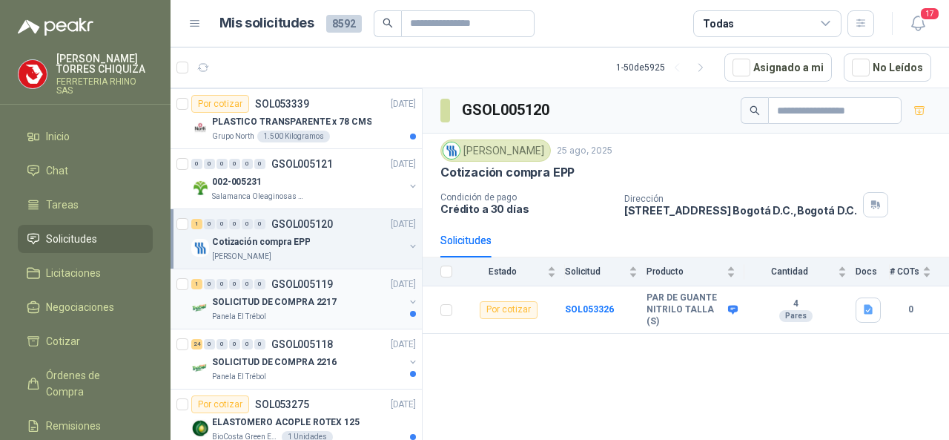
click at [300, 269] on div "1 0 0 0 0 0 GSOL005119 [DATE] SOLICITUD DE COMPRA 2217 Panela El Trébol" at bounding box center [296, 299] width 251 height 60
click at [298, 279] on p "GSOL005119" at bounding box center [302, 284] width 62 height 10
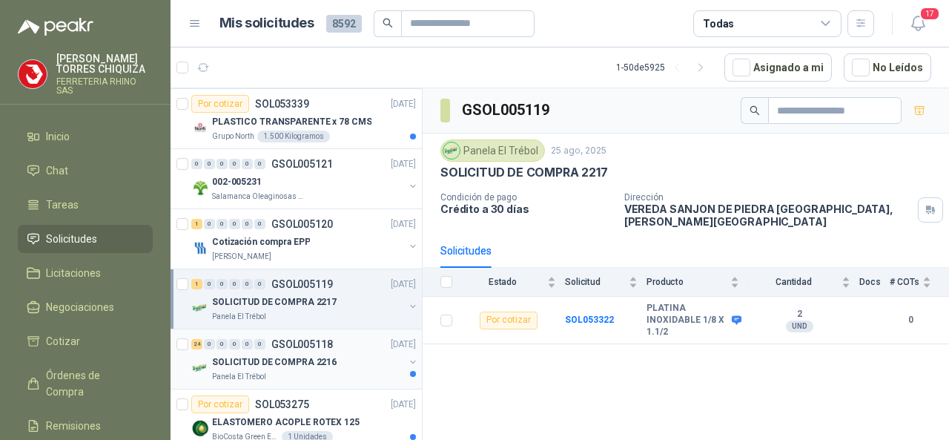
click at [318, 339] on p "GSOL005118" at bounding box center [302, 344] width 62 height 10
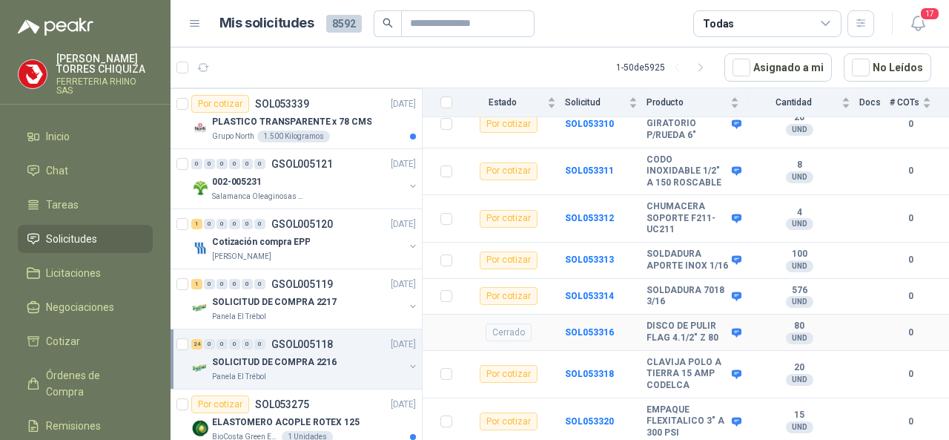
scroll to position [906, 0]
click at [304, 339] on p "GSOL005118" at bounding box center [302, 344] width 62 height 10
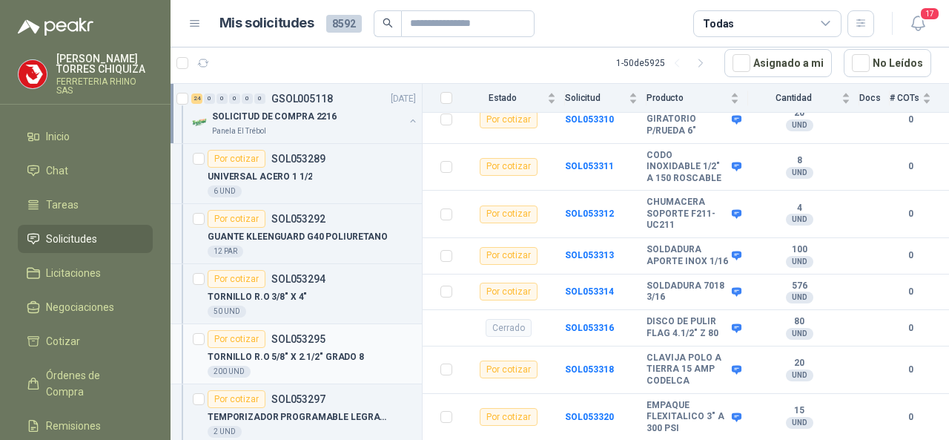
scroll to position [1928, 0]
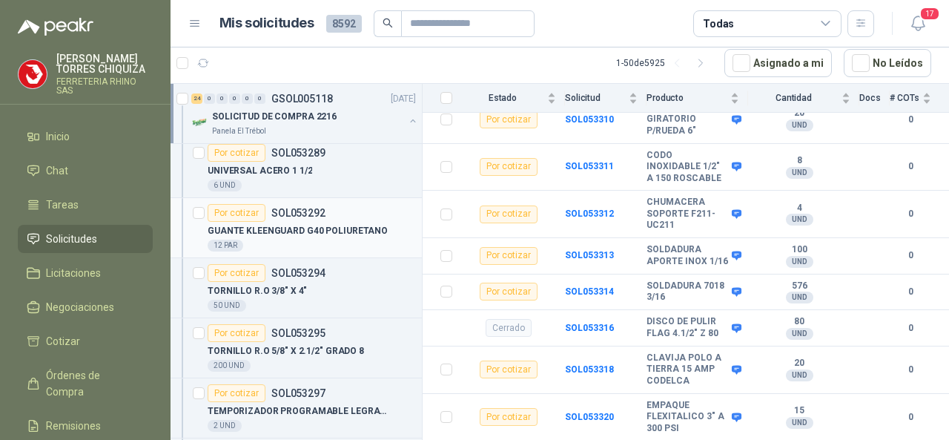
click at [298, 208] on p "SOL053292" at bounding box center [298, 213] width 54 height 10
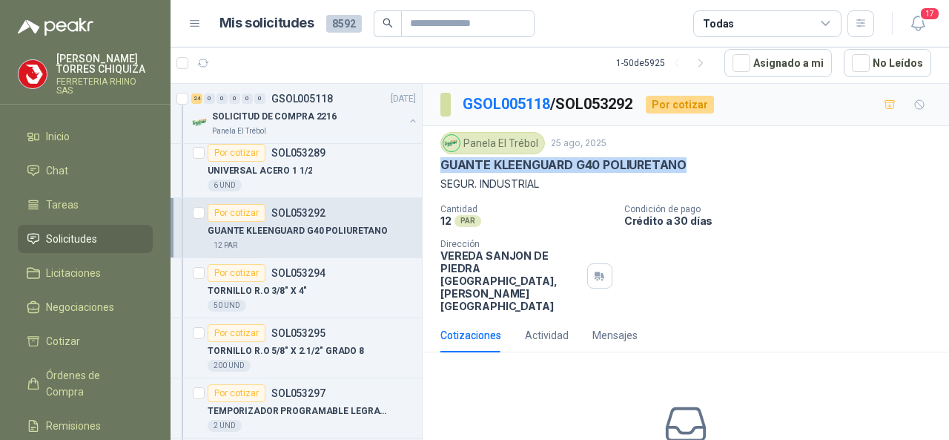
drag, startPoint x: 434, startPoint y: 159, endPoint x: 707, endPoint y: 158, distance: 272.1
click at [707, 158] on div "Panela El Trébol [DATE] GUANTE KLEENGUARD G40 POLIURETANO SEGUR. INDUSTRIAL Can…" at bounding box center [686, 222] width 526 height 192
copy p "GUANTE KLEENGUARD G40 POLIURETANO"
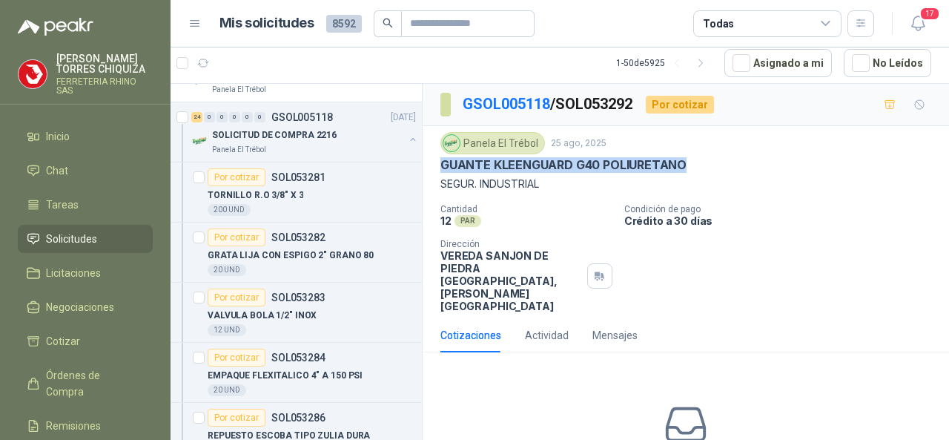
scroll to position [86, 0]
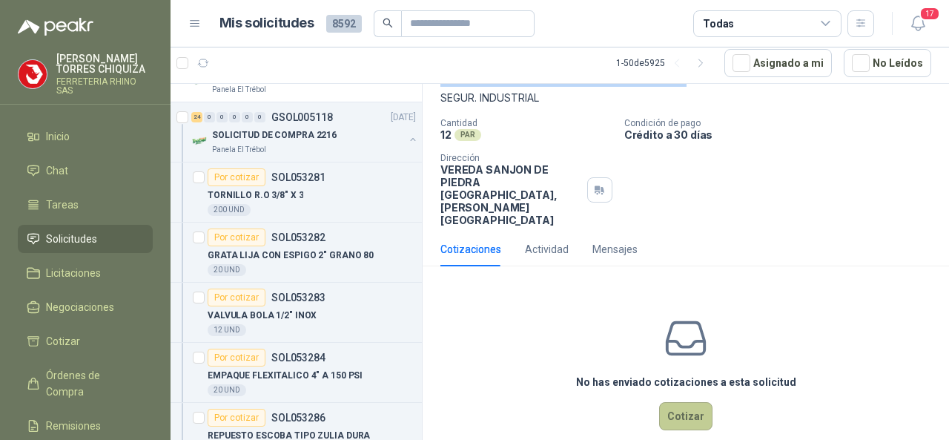
click at [662, 402] on button "Cotizar" at bounding box center [685, 416] width 53 height 28
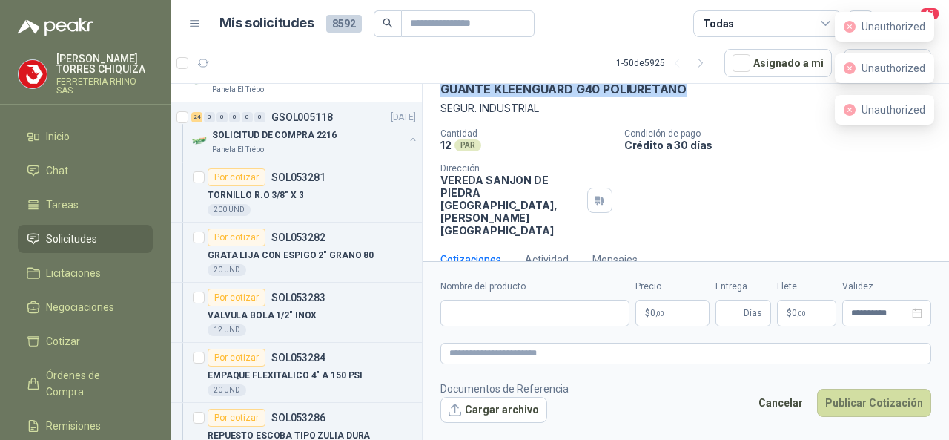
scroll to position [1, 0]
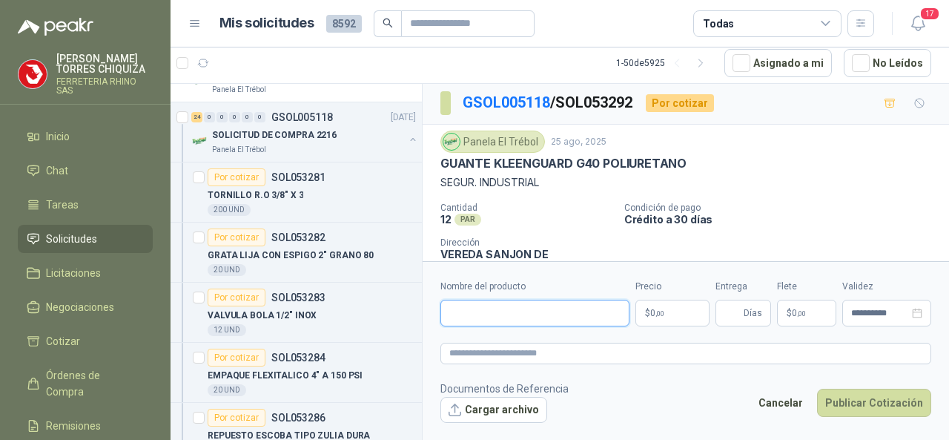
click at [482, 311] on input "Nombre del producto" at bounding box center [534, 313] width 189 height 27
paste input "**********"
type input "**********"
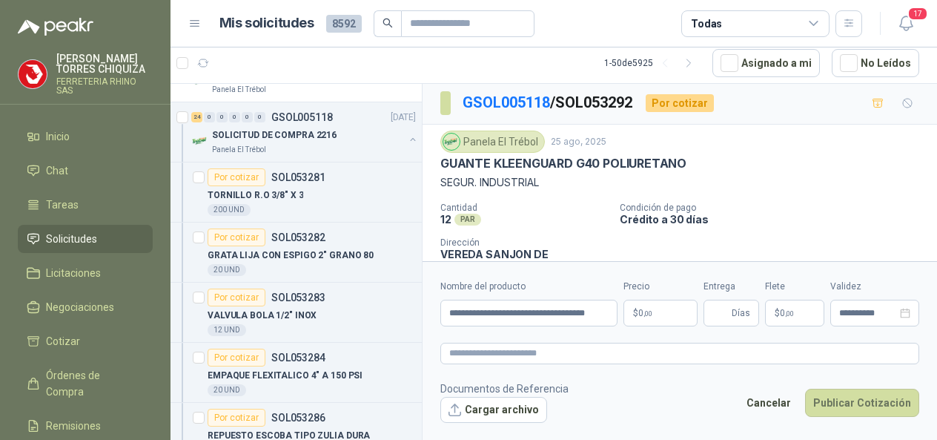
click at [669, 315] on body "[PERSON_NAME] FERRETERIA RHINO SAS Inicio Chat Tareas Solicitudes Licitaciones …" at bounding box center [468, 220] width 937 height 440
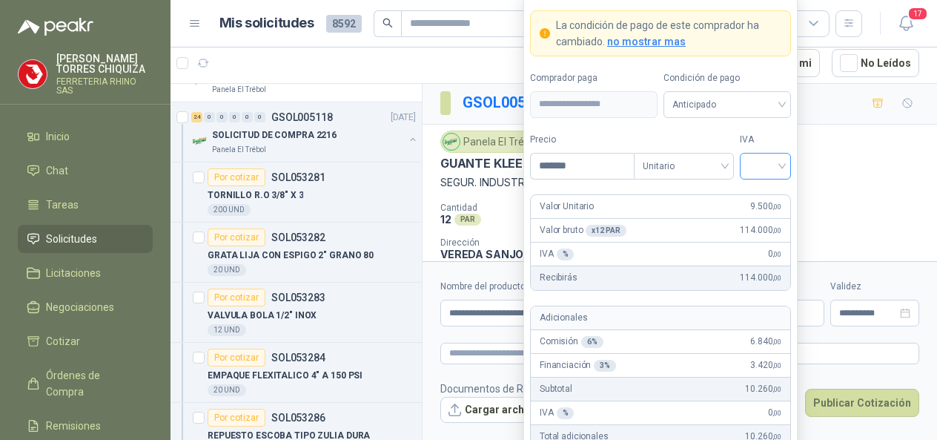
type input "*******"
click at [780, 167] on input "search" at bounding box center [765, 164] width 33 height 22
click at [688, 211] on div "Valor Unitario 9.500 ,00" at bounding box center [660, 207] width 259 height 24
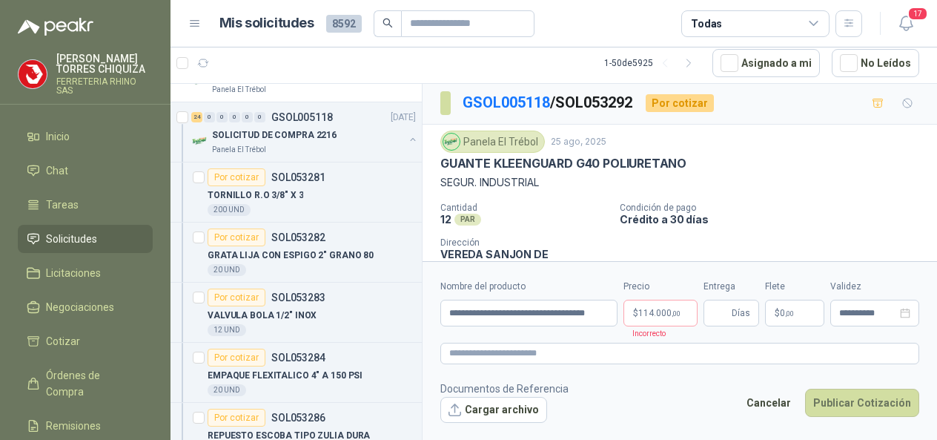
click at [842, 142] on div "Panela El Trébol [DATE]" at bounding box center [679, 141] width 479 height 22
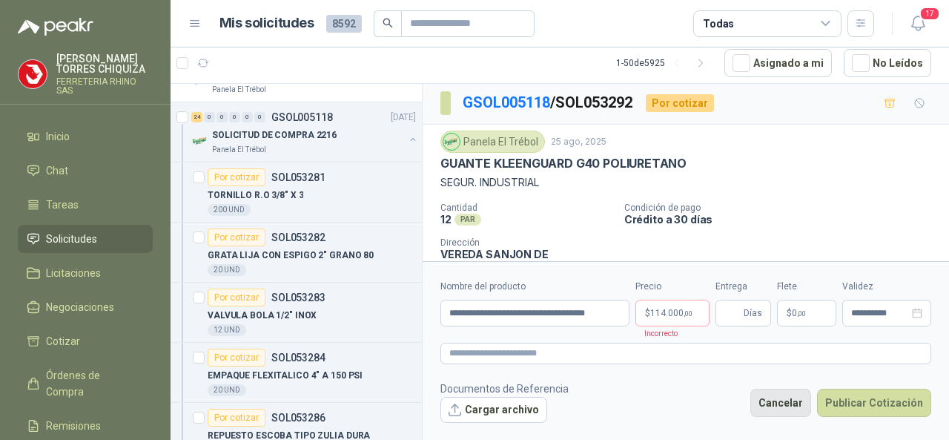
click at [796, 406] on button "Cancelar" at bounding box center [780, 402] width 61 height 28
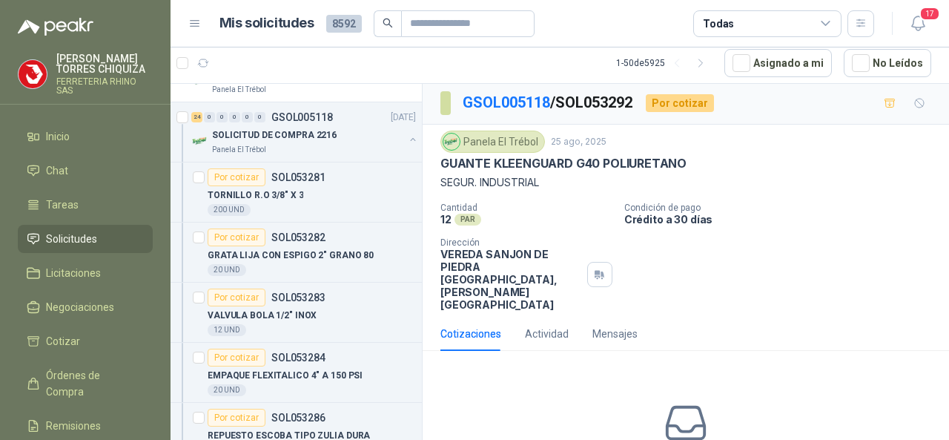
click at [87, 73] on p "[PERSON_NAME]" at bounding box center [104, 63] width 96 height 21
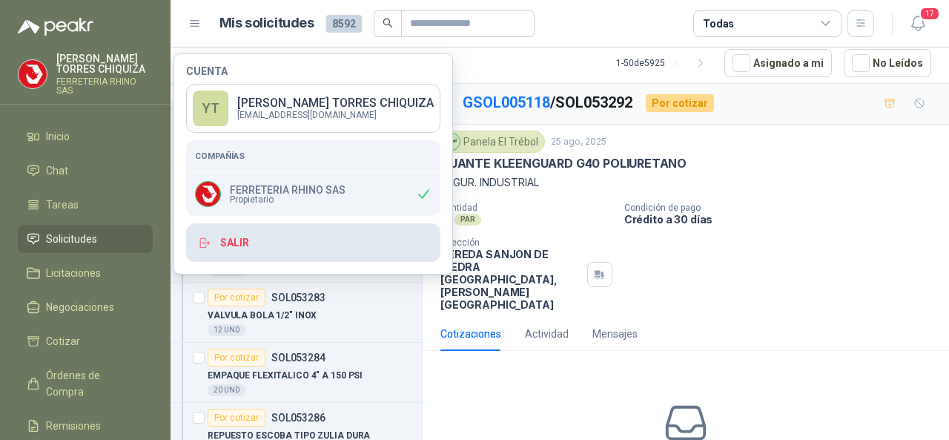
click at [245, 249] on button "Salir" at bounding box center [313, 242] width 254 height 39
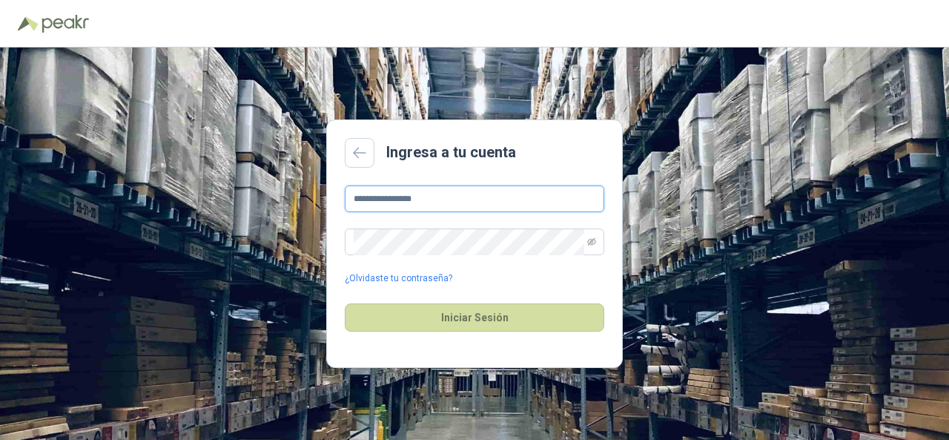
click at [460, 206] on input "**********" at bounding box center [474, 198] width 259 height 27
click at [451, 202] on input "**********" at bounding box center [474, 198] width 259 height 27
type input "*"
type input "**********"
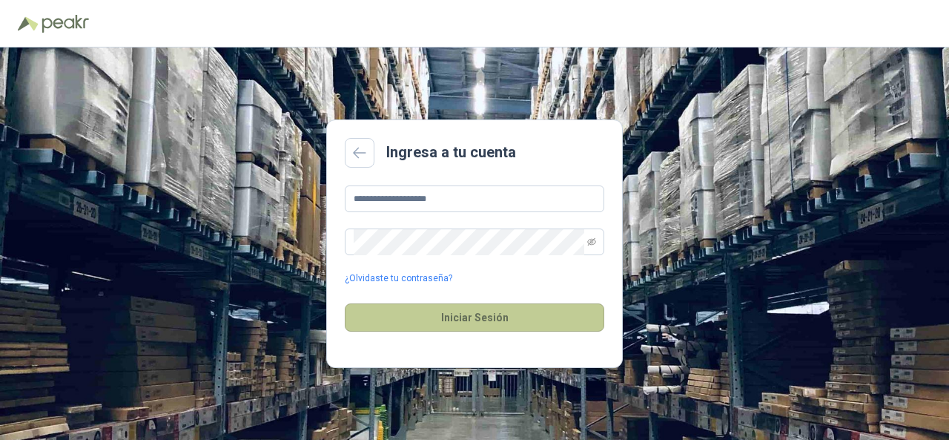
click at [434, 320] on button "Iniciar Sesión" at bounding box center [474, 317] width 259 height 28
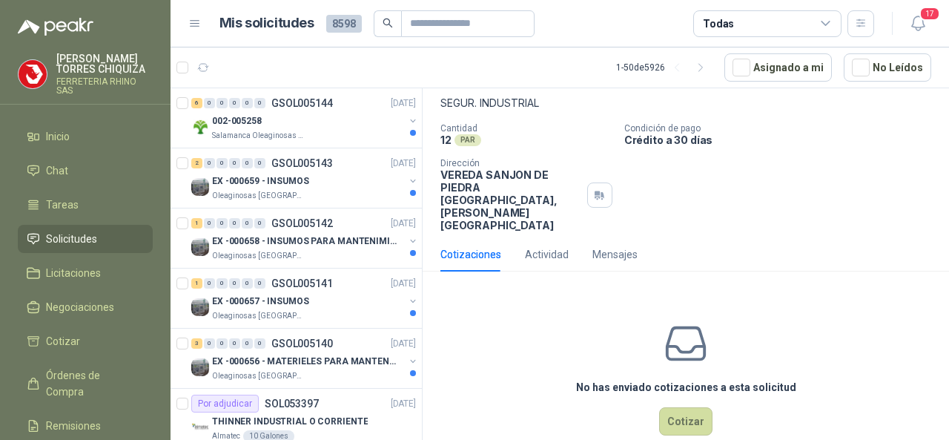
scroll to position [86, 0]
click at [659, 406] on button "Cotizar" at bounding box center [685, 420] width 53 height 28
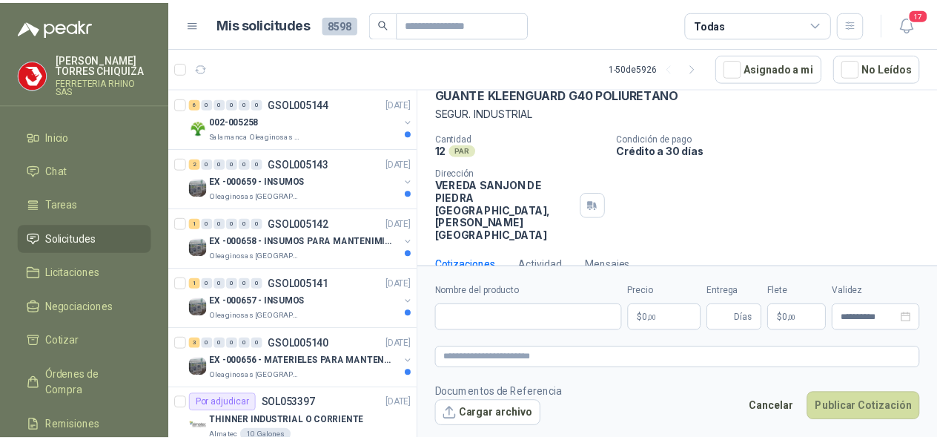
scroll to position [76, 0]
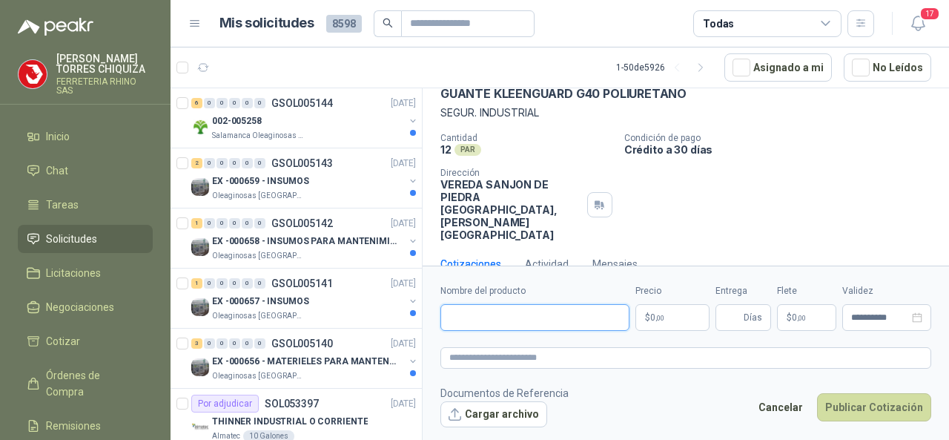
click at [483, 328] on input "Nombre del producto" at bounding box center [534, 317] width 189 height 27
paste input "**********"
type input "**********"
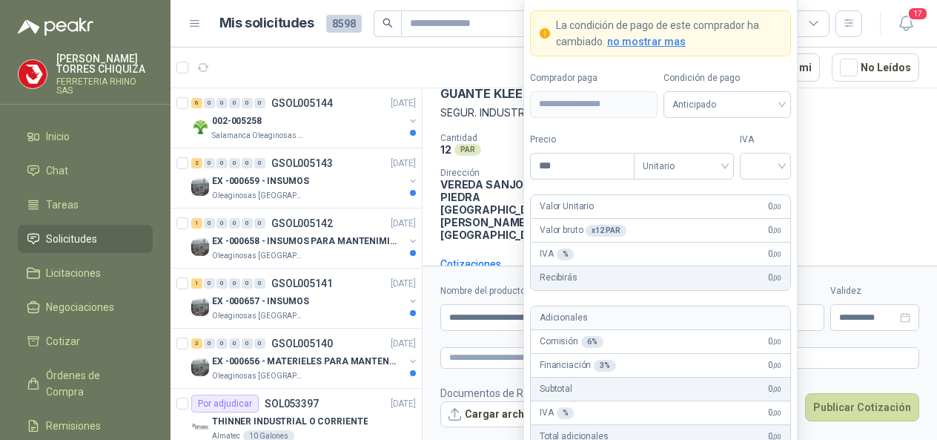
click at [675, 308] on body "[PERSON_NAME] FERRETERIA RHINO SAS Inicio Chat Tareas Solicitudes Licitaciones …" at bounding box center [468, 220] width 937 height 440
type input "*******"
click at [775, 164] on input "search" at bounding box center [765, 164] width 33 height 22
click at [754, 191] on div "19%" at bounding box center [765, 199] width 27 height 16
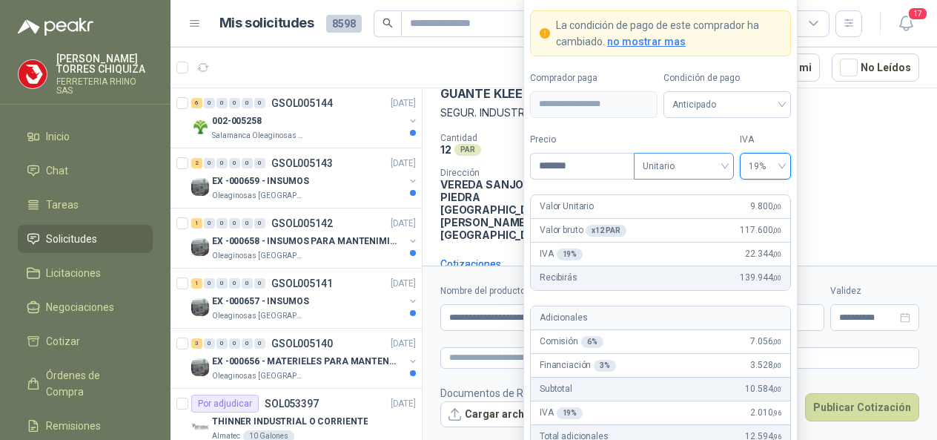
click at [726, 168] on div "Unitario" at bounding box center [684, 166] width 100 height 27
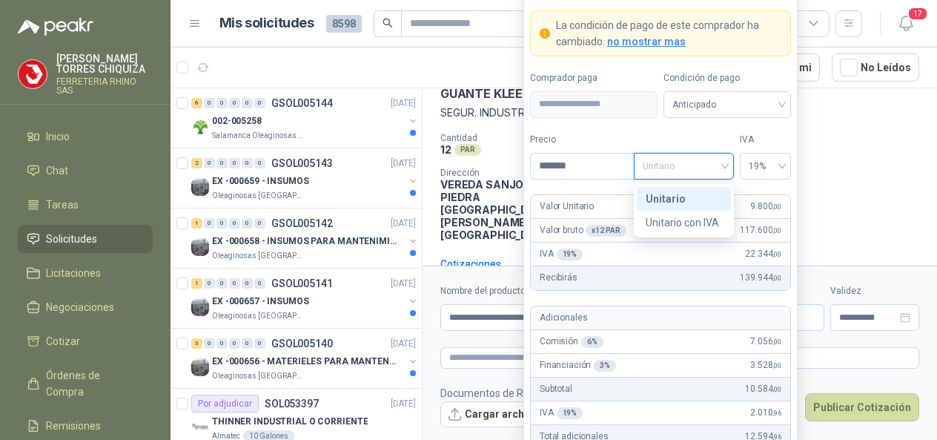
click at [668, 199] on div "Unitario" at bounding box center [684, 199] width 76 height 16
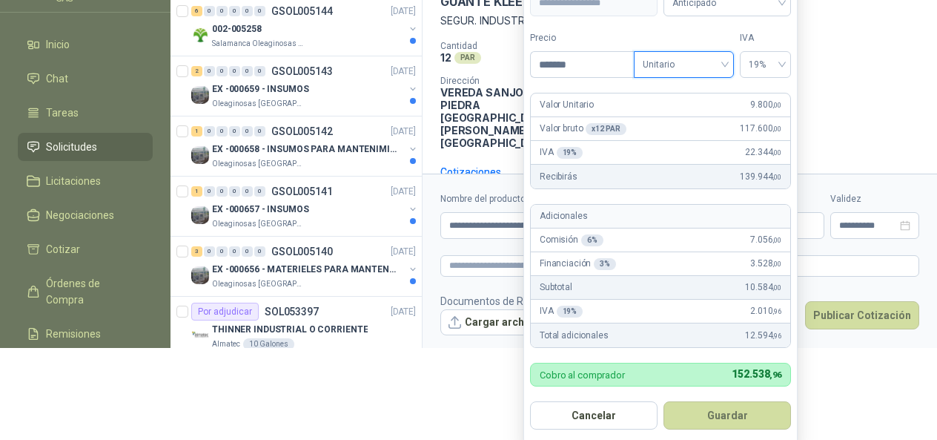
scroll to position [92, 0]
click at [839, 308] on button "Publicar Cotización" at bounding box center [862, 315] width 114 height 28
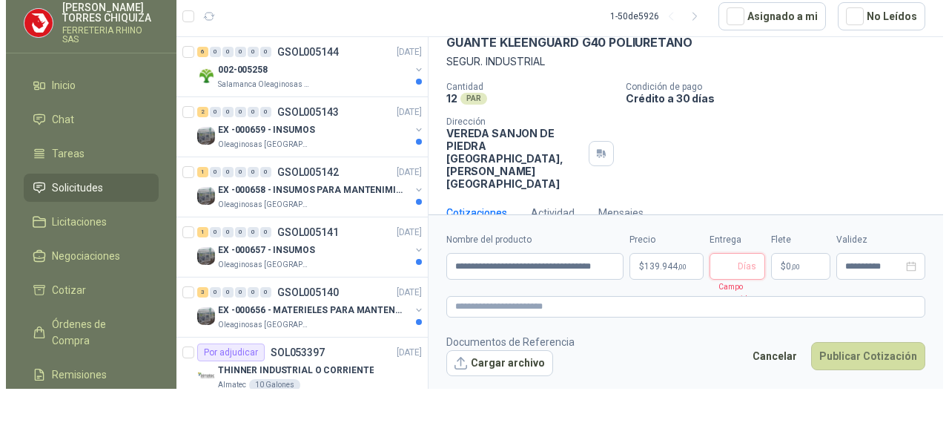
scroll to position [0, 0]
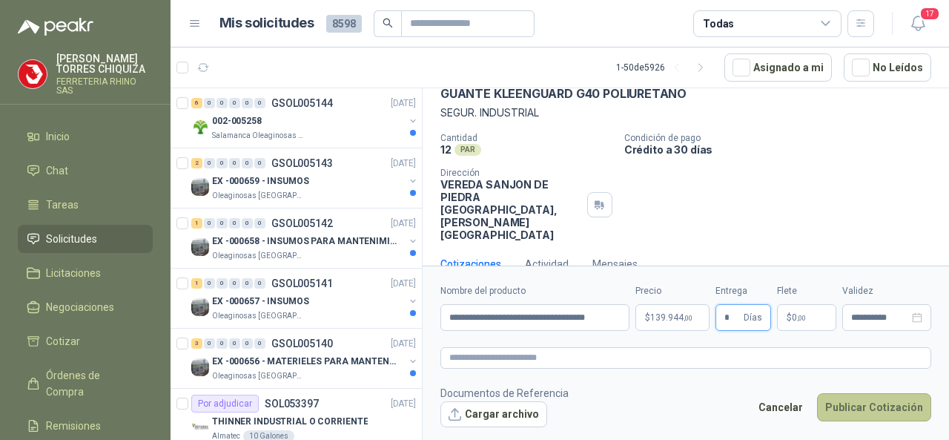
type input "*"
click at [892, 403] on button "Publicar Cotización" at bounding box center [874, 407] width 114 height 28
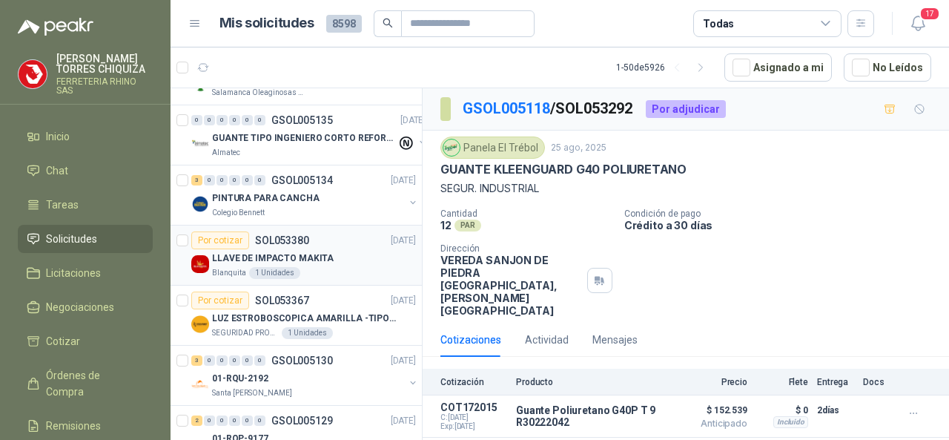
scroll to position [445, 0]
